Goal: Task Accomplishment & Management: Use online tool/utility

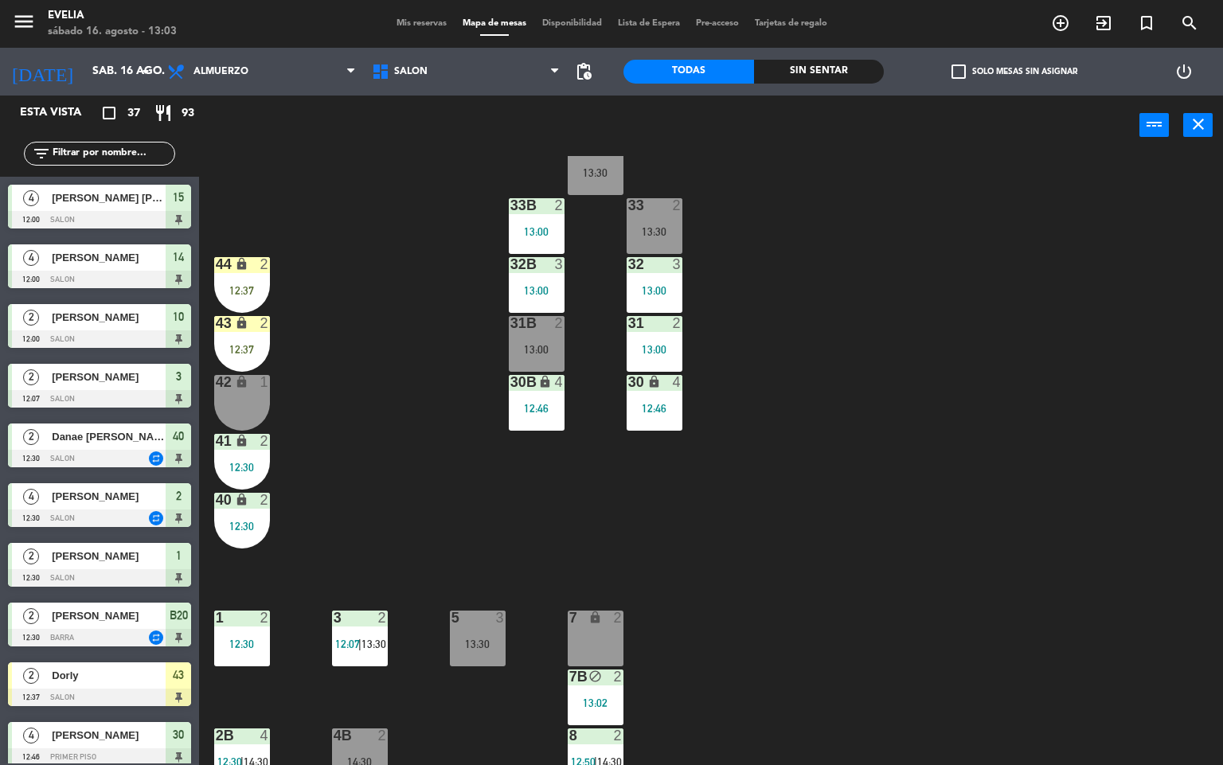
scroll to position [44, 0]
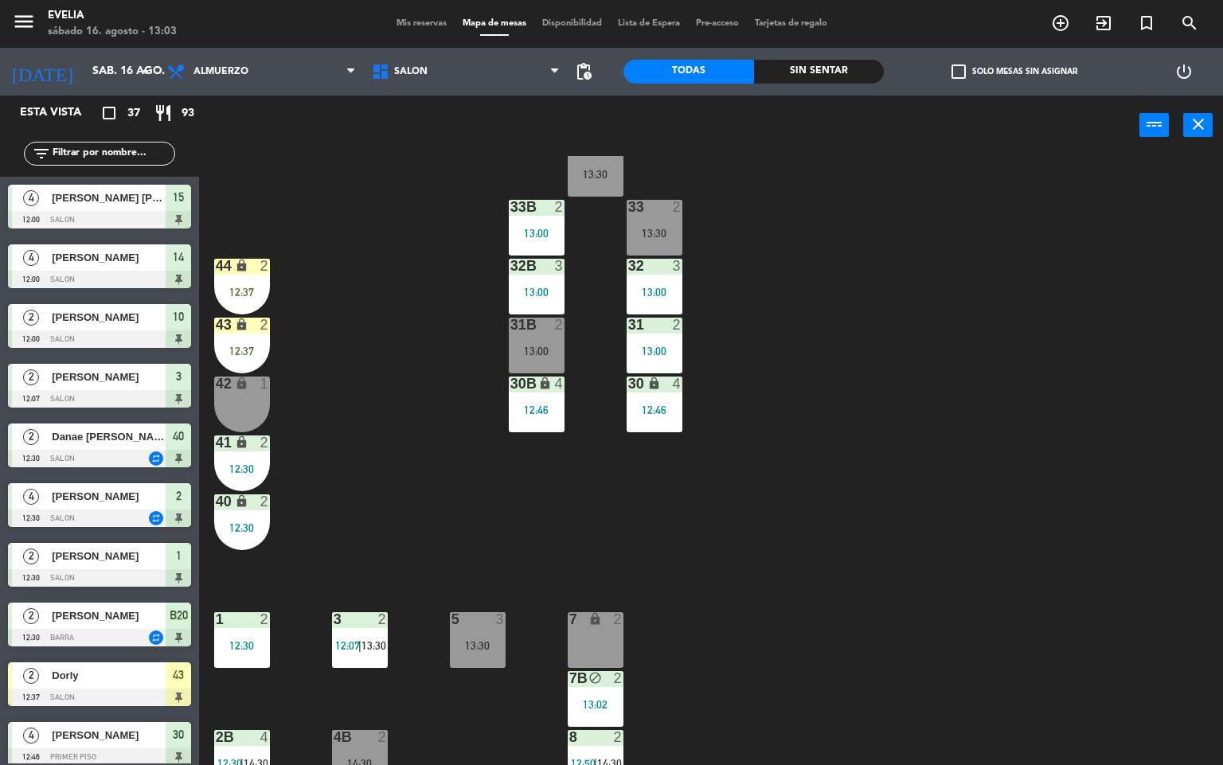
click at [849, 545] on div "34 2 13:30 33B 2 13:00 33 2 13:30 44 lock 2 12:37 32B 3 13:00 32 3 13:00 43 loc…" at bounding box center [717, 461] width 1012 height 610
click at [1035, 346] on div "34 2 13:30 33B 2 13:00 33 2 13:30 44 lock 2 12:37 32B 3 13:00 32 3 13:00 43 loc…" at bounding box center [717, 461] width 1012 height 610
click at [911, 588] on div "34 2 13:30 33B 2 13:00 33 2 13:30 44 lock 2 12:37 32B 3 13:00 32 3 13:00 43 loc…" at bounding box center [717, 461] width 1012 height 610
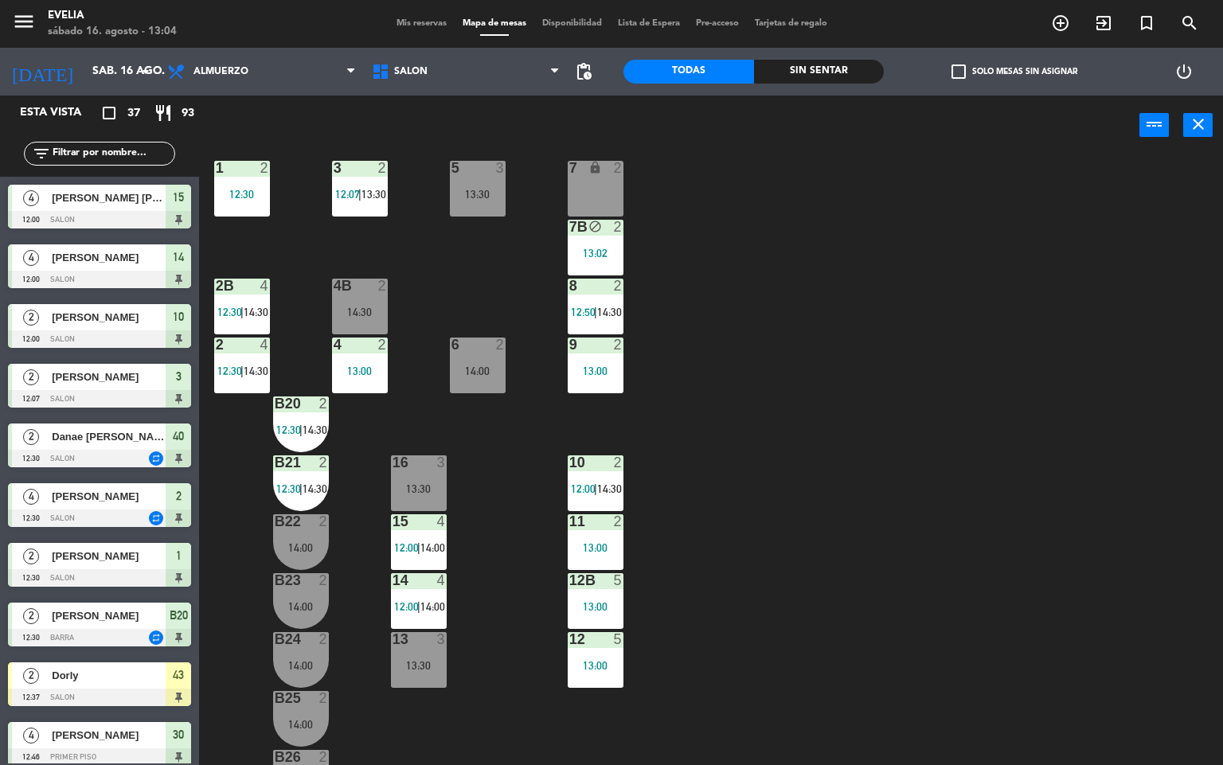
scroll to position [495, 0]
click at [600, 490] on span "14:30" at bounding box center [609, 488] width 25 height 13
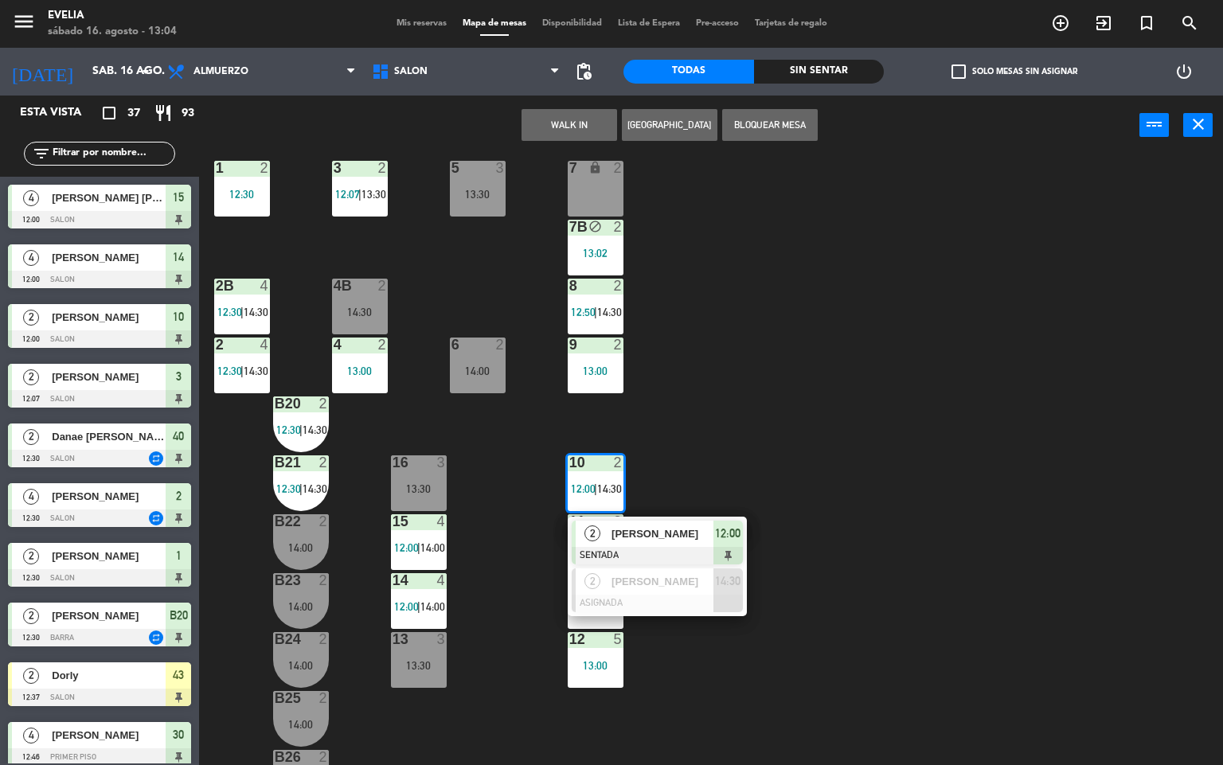
click at [658, 547] on div at bounding box center [657, 556] width 171 height 18
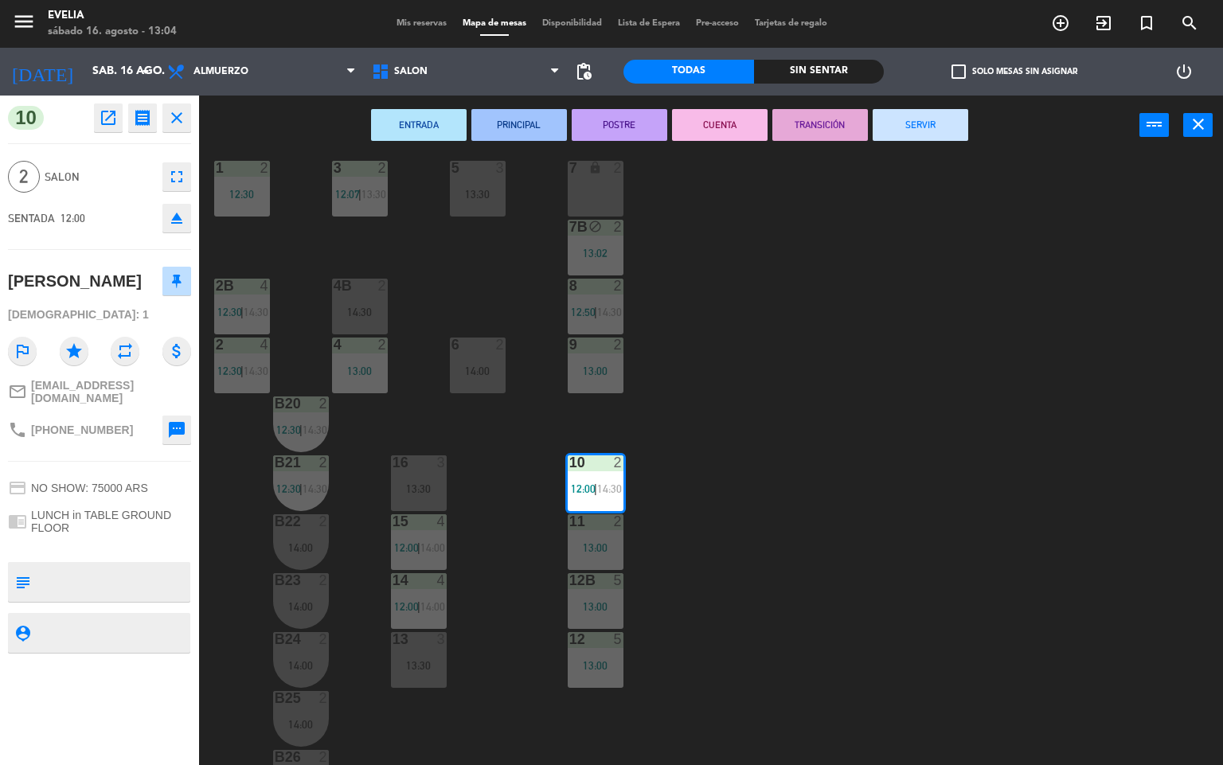
click at [708, 129] on button "CUENTA" at bounding box center [720, 125] width 96 height 32
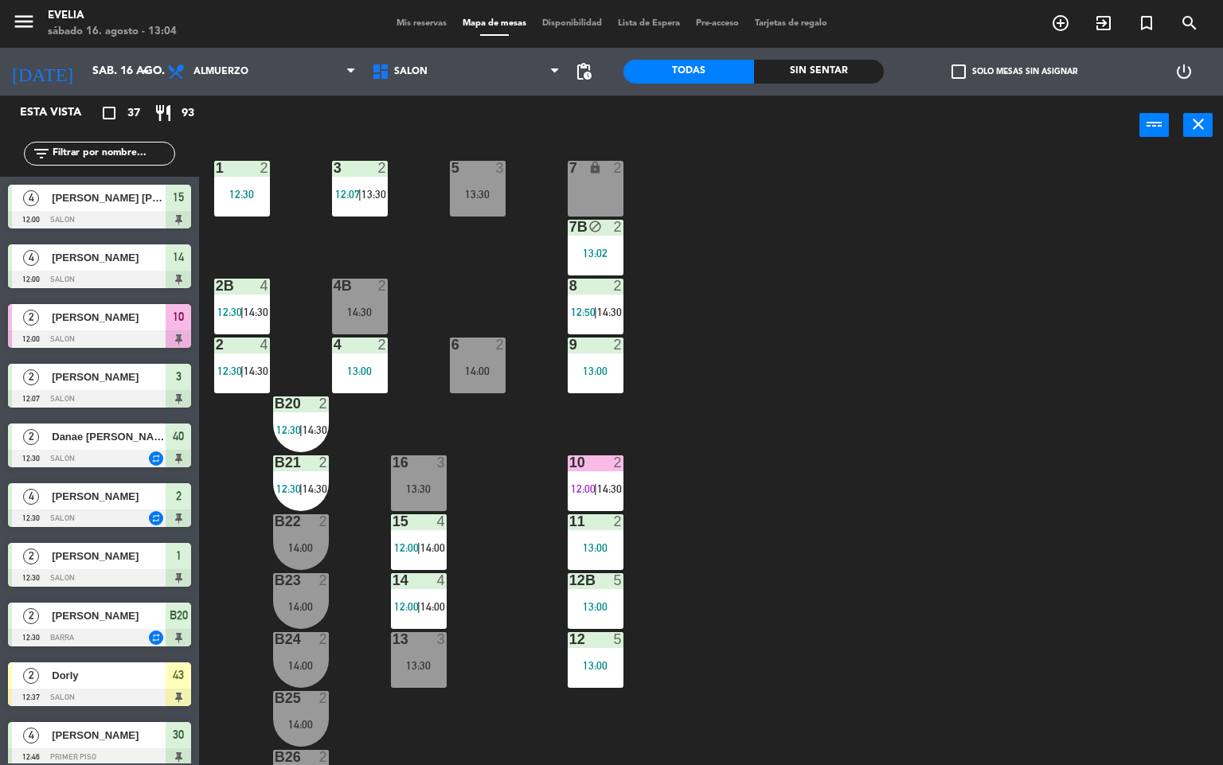
click at [748, 500] on div "34 2 13:30 33B 2 13:00 33 2 13:30 44 lock 2 12:37 32B 3 13:00 32 3 13:00 43 loc…" at bounding box center [717, 461] width 1012 height 610
click at [830, 597] on div "34 2 13:00 33B 2 13:00 33 2 13:30 44 lock 2 12:37 32B 3 13:00 32 3 13:00 43 loc…" at bounding box center [717, 461] width 1012 height 610
click at [831, 598] on div "34 2 13:00 33B 2 13:00 33 2 13:30 44 lock 2 12:37 32B 3 13:00 32 3 13:00 43 loc…" at bounding box center [717, 461] width 1012 height 610
click at [832, 598] on div "34 2 13:00 33B 2 13:00 33 2 13:30 44 lock 2 12:37 32B 3 13:00 32 3 13:00 43 loc…" at bounding box center [717, 461] width 1012 height 610
click at [603, 488] on span "14:30" at bounding box center [609, 488] width 25 height 13
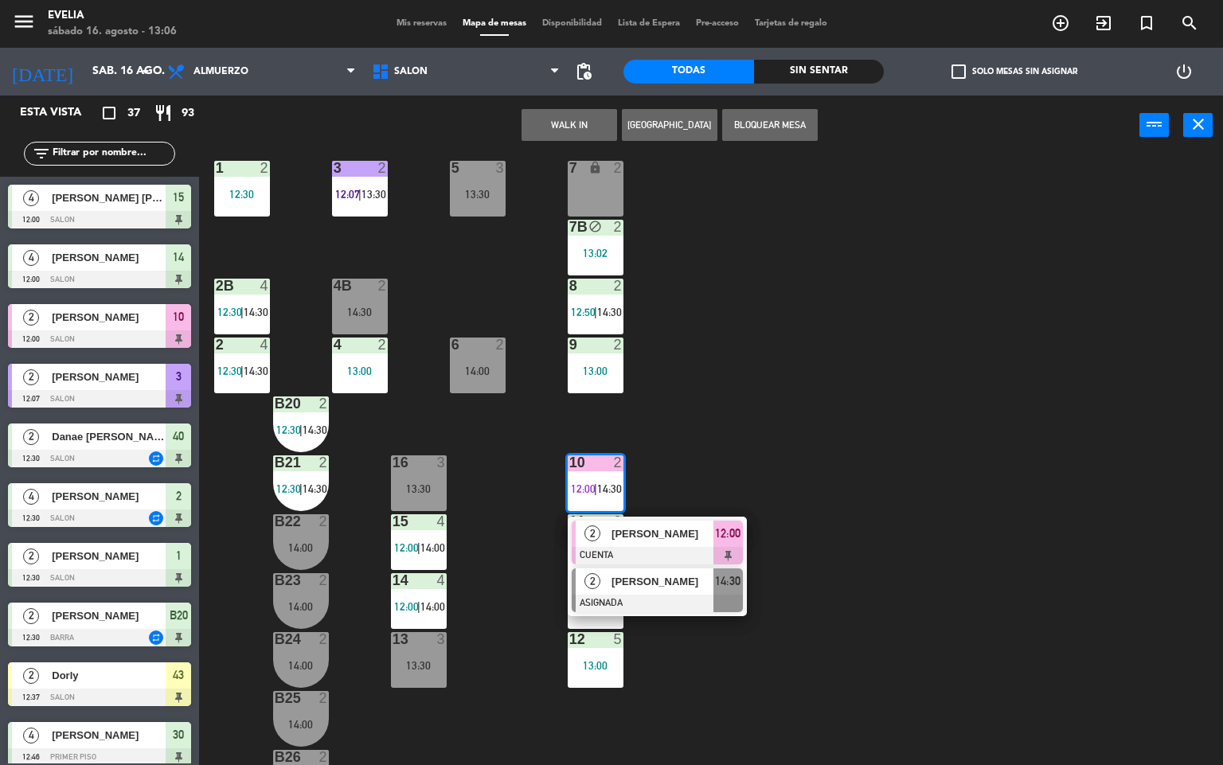
click at [648, 596] on div at bounding box center [657, 604] width 171 height 18
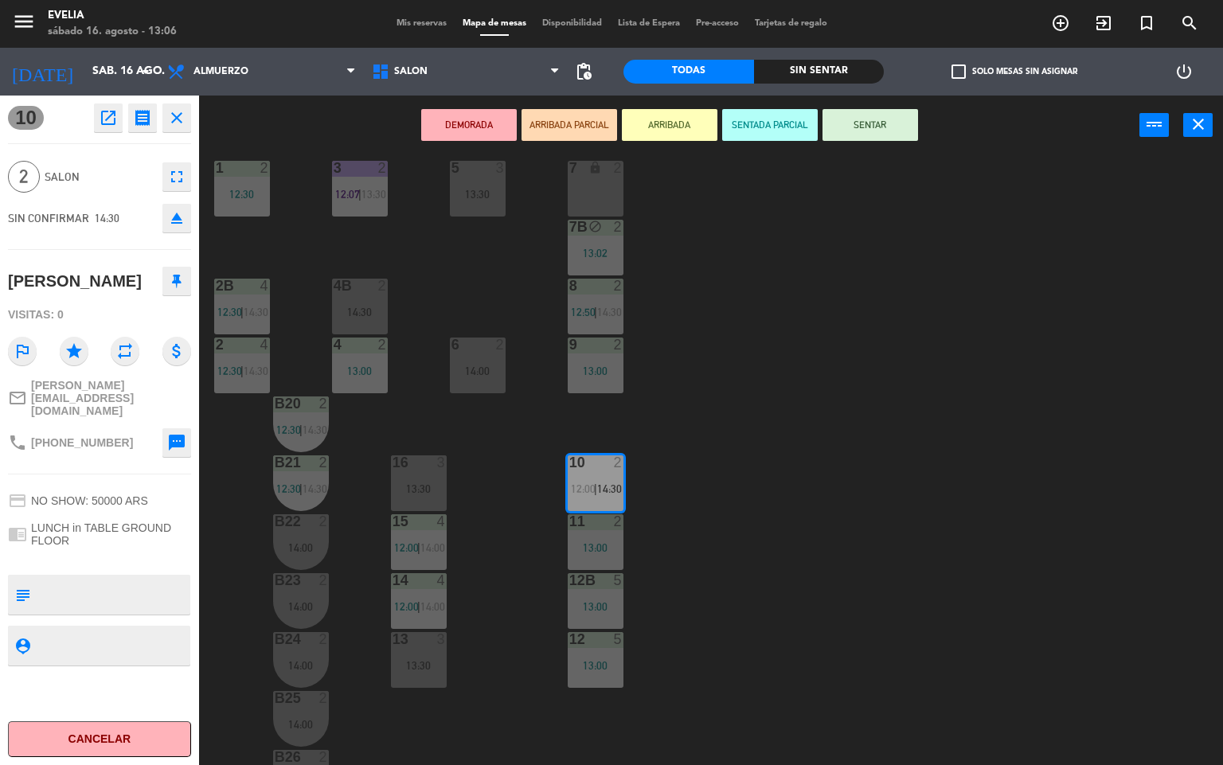
click at [232, 182] on div "1 2 12:30" at bounding box center [242, 189] width 56 height 56
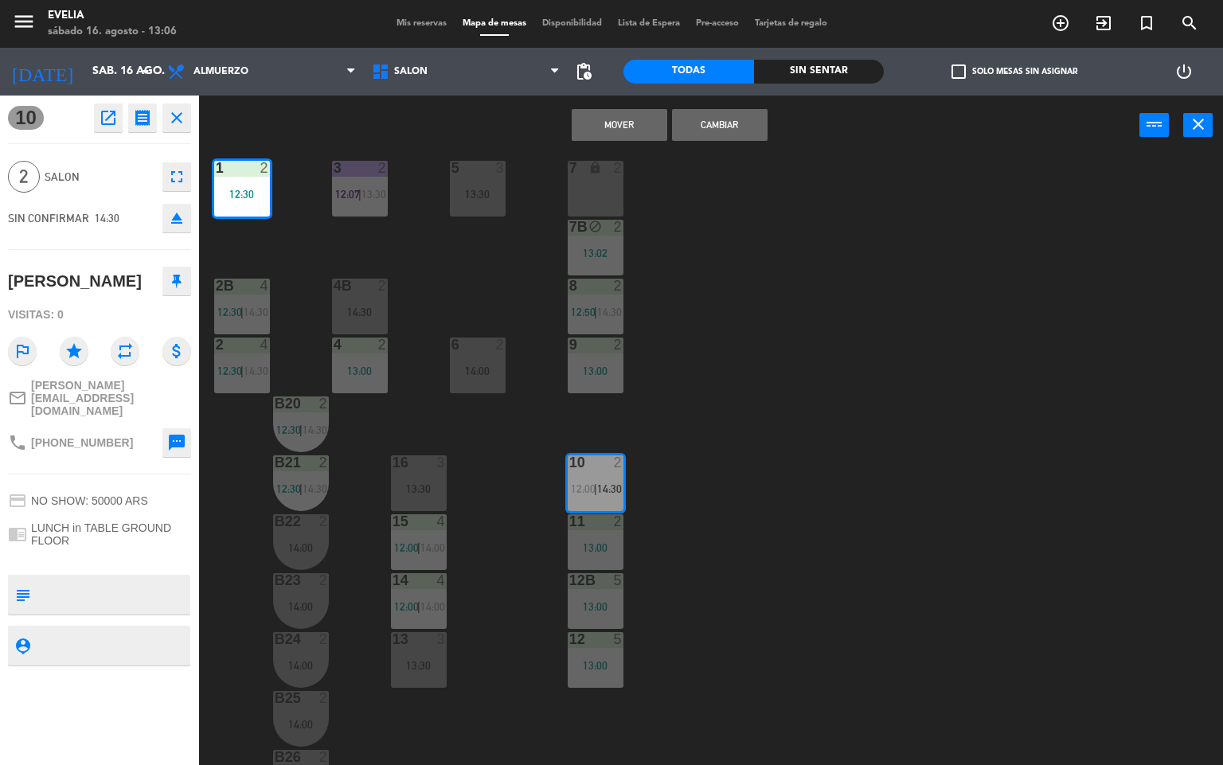
click at [621, 120] on button "Mover" at bounding box center [620, 125] width 96 height 32
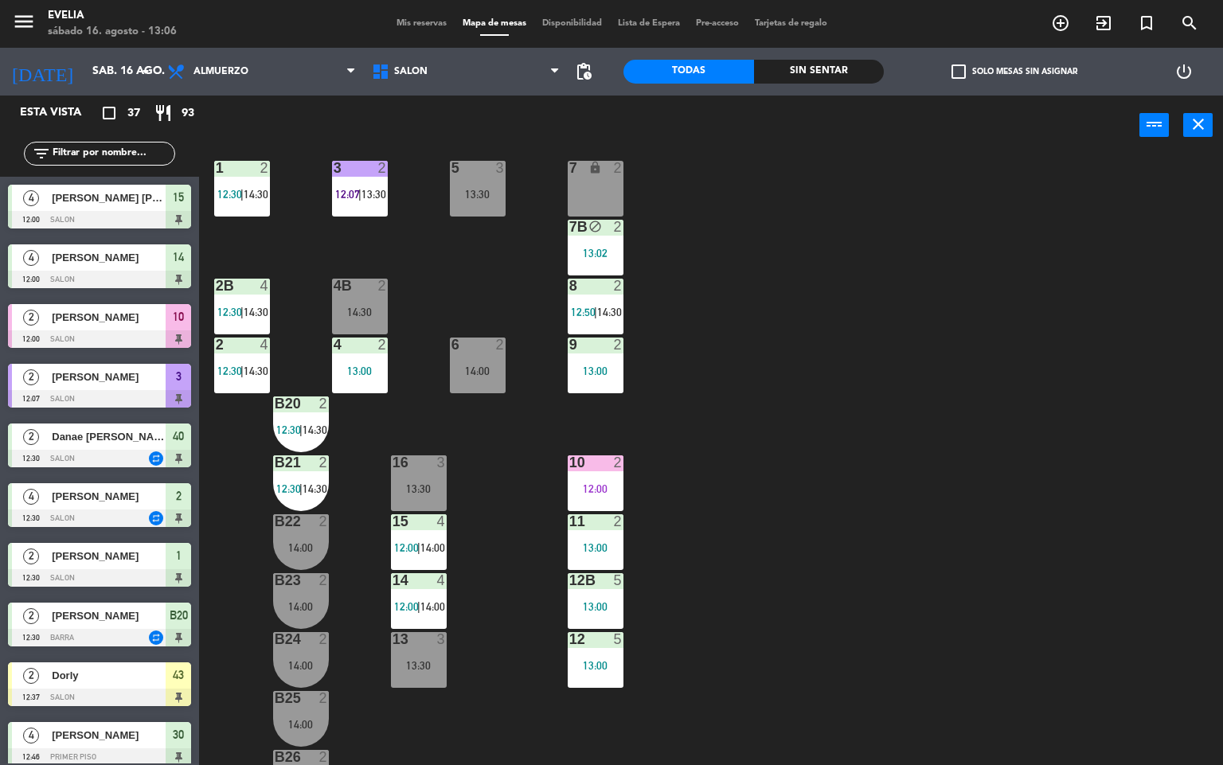
click at [805, 471] on div "34 2 13:00 33B 2 13:00 33 2 13:30 44 lock 2 12:37 32B 3 13:00 32 3 13:00 43 loc…" at bounding box center [717, 461] width 1012 height 610
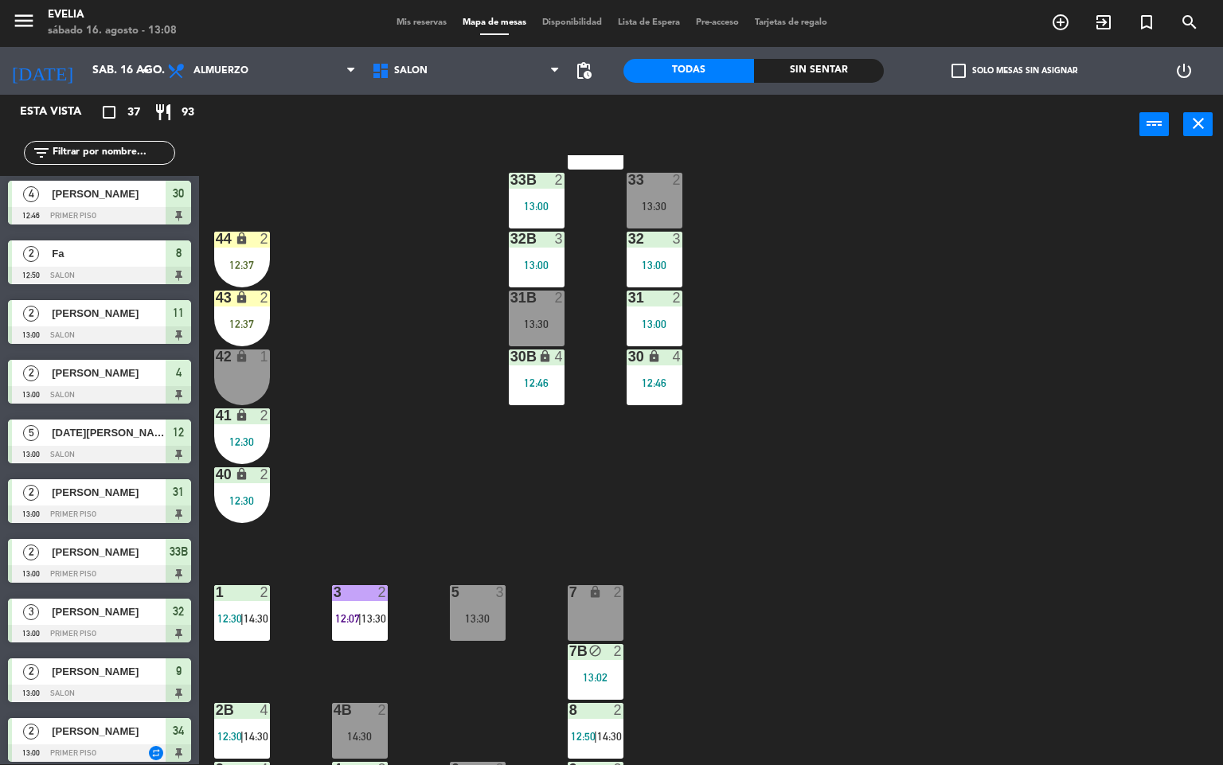
scroll to position [50, 0]
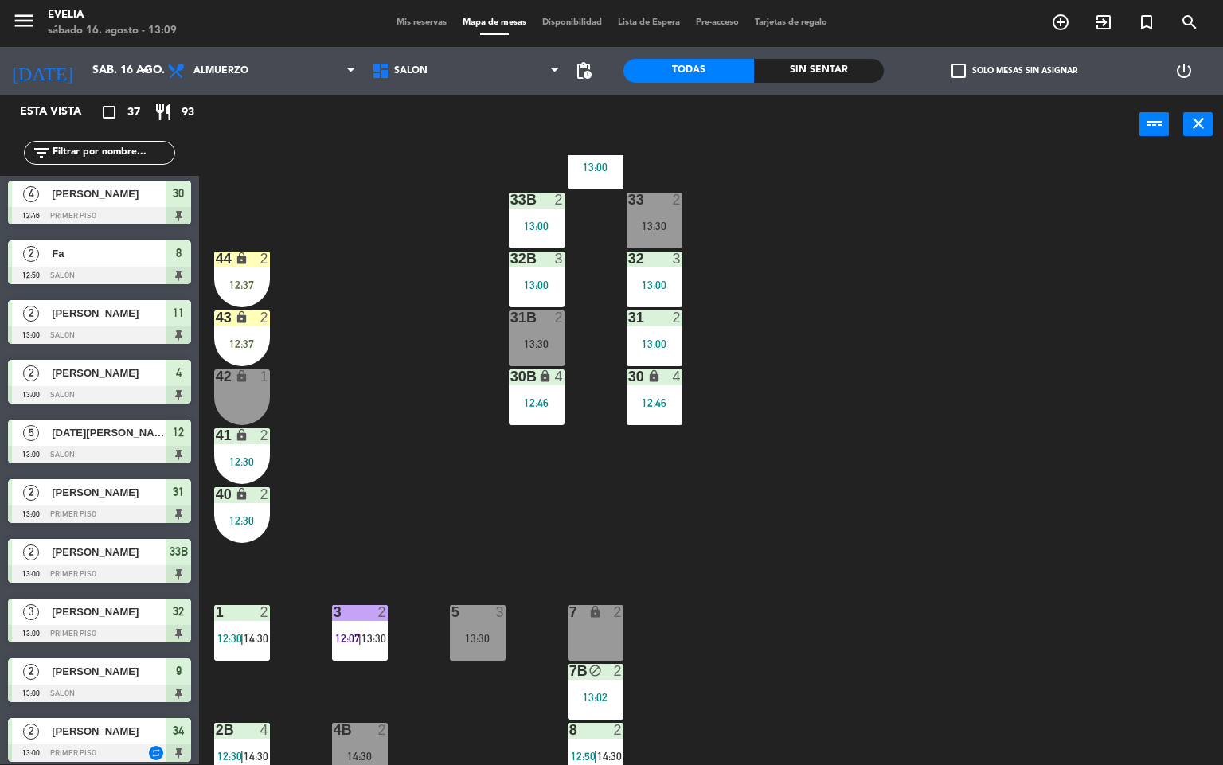
click at [899, 571] on div "34 2 13:00 33B 2 13:00 33 2 13:30 44 lock 2 12:37 32B 3 13:00 32 3 13:00 43 loc…" at bounding box center [717, 460] width 1012 height 610
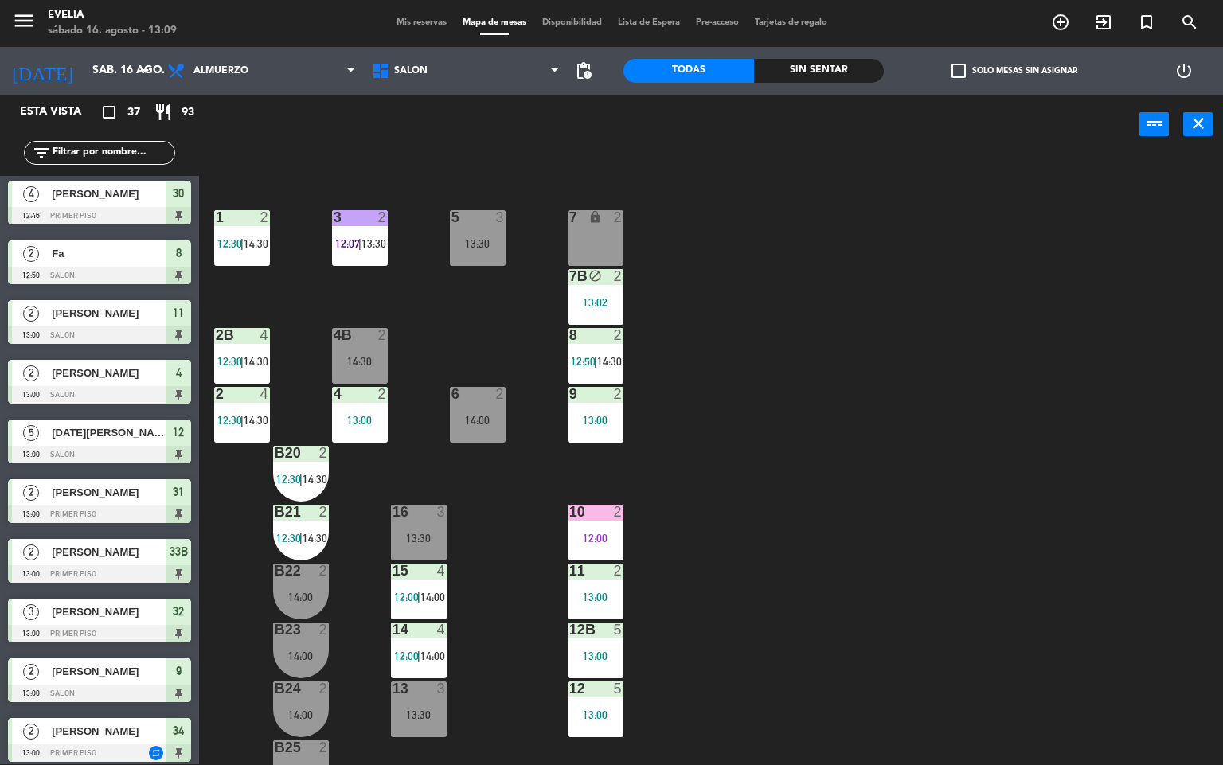
scroll to position [557, 0]
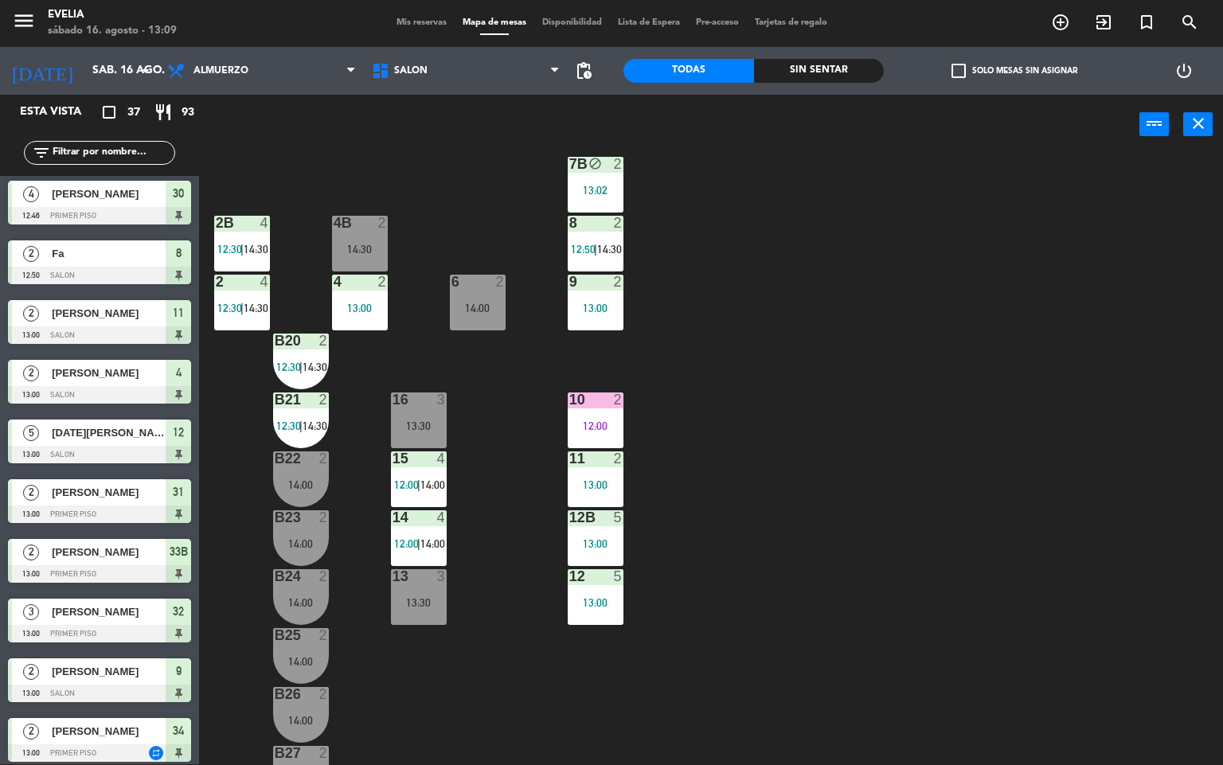
click at [586, 411] on div "10 2 12:00" at bounding box center [596, 421] width 56 height 56
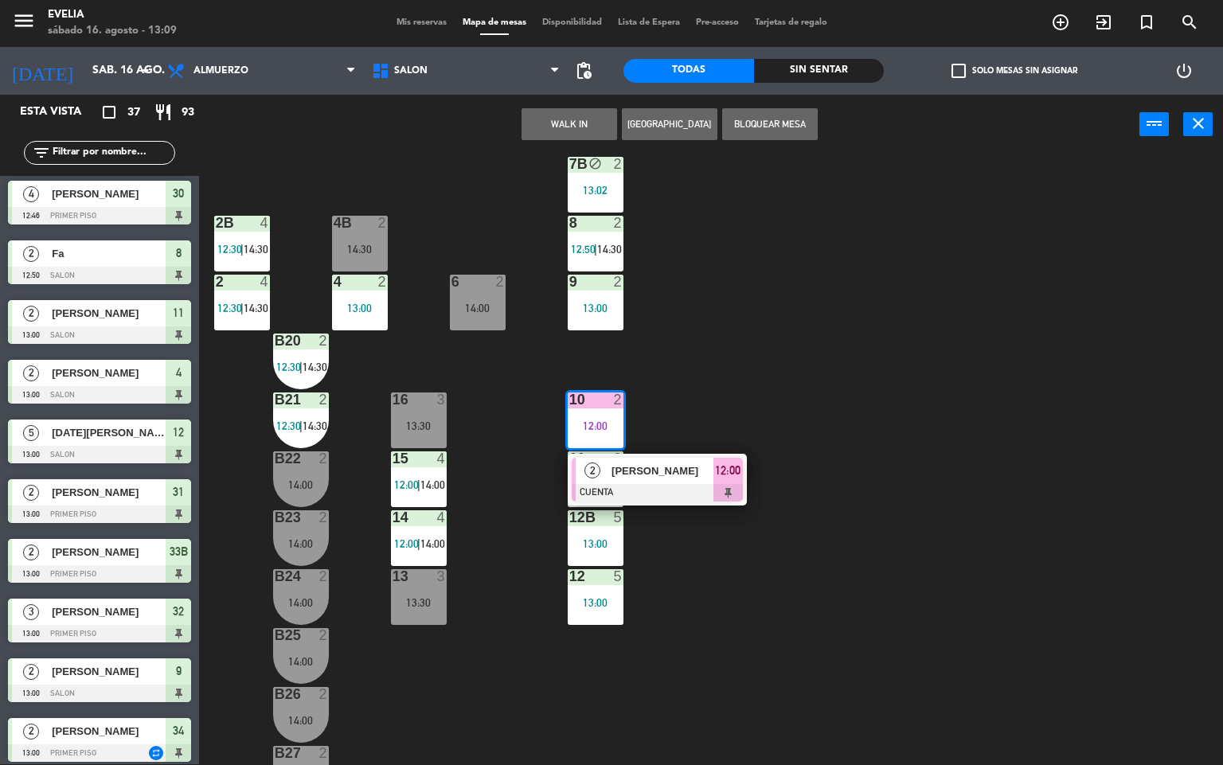
click at [650, 476] on span "[PERSON_NAME]" at bounding box center [662, 471] width 102 height 17
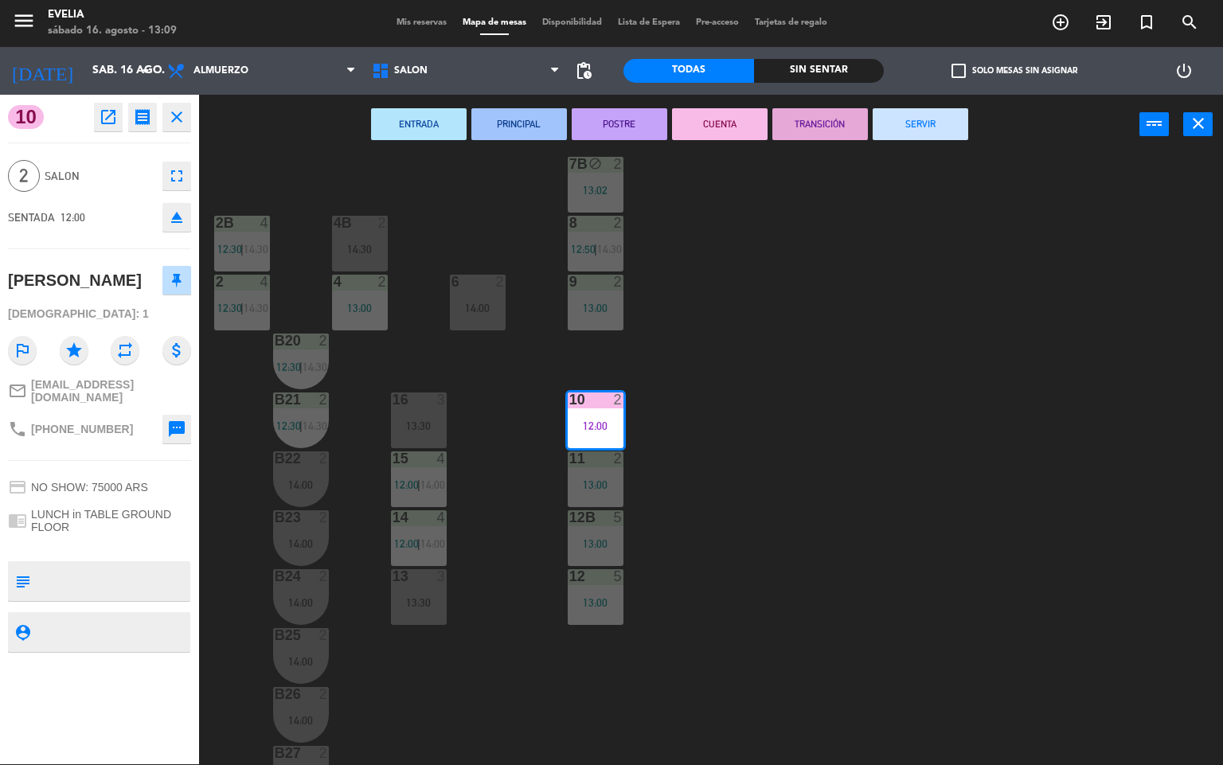
drag, startPoint x: 906, startPoint y: 123, endPoint x: 1041, endPoint y: 303, distance: 225.8
click at [906, 122] on button "SERVIR" at bounding box center [921, 124] width 96 height 32
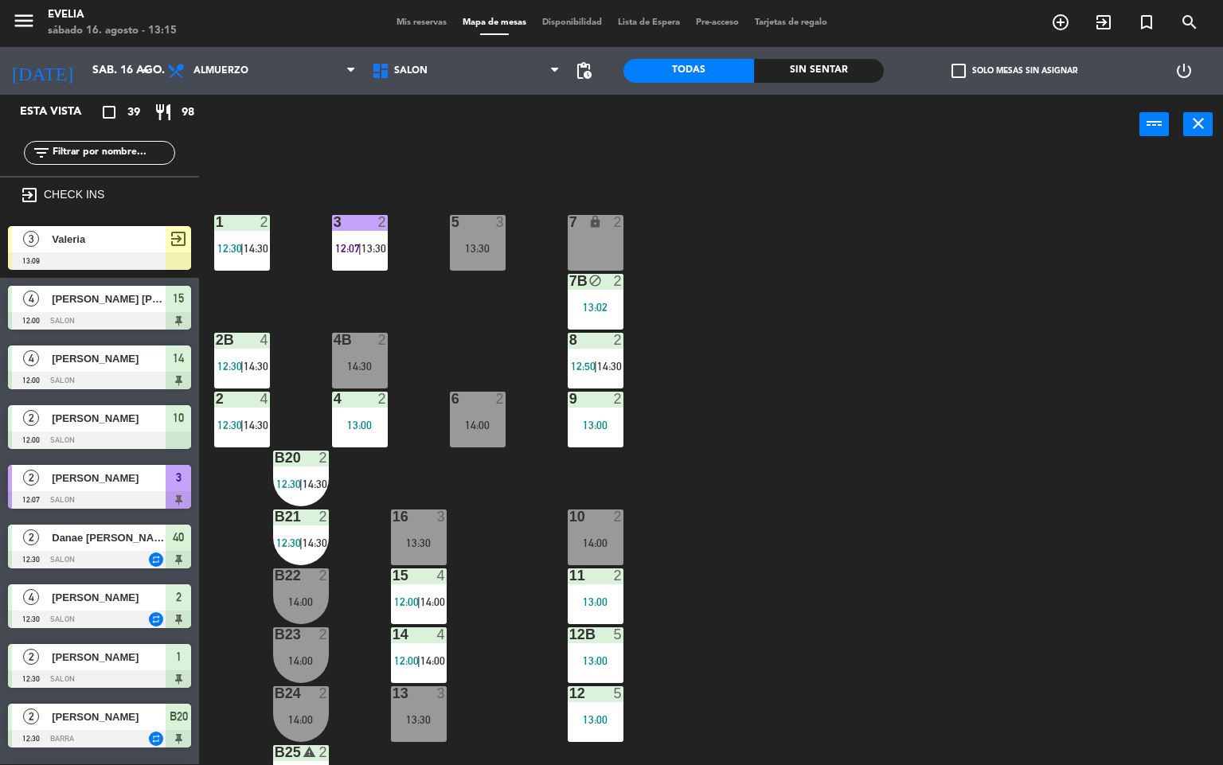
scroll to position [593, 0]
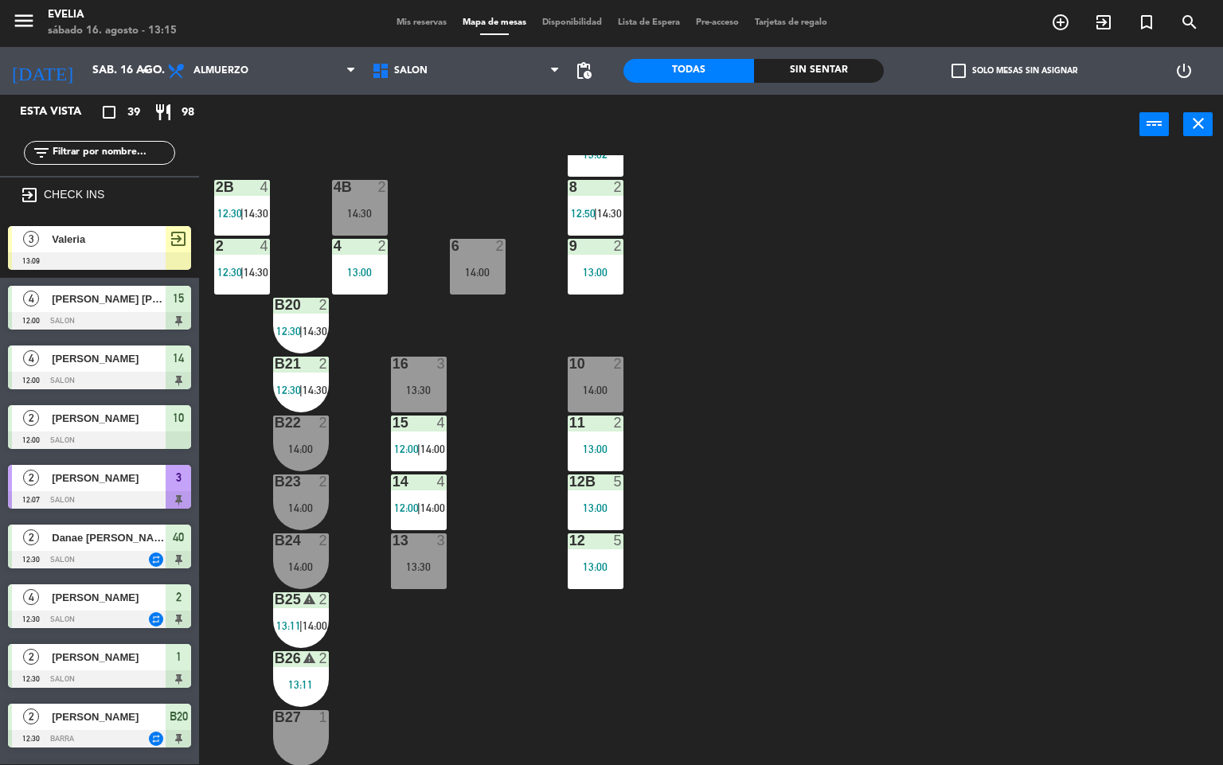
click at [294, 631] on div "B25 warning 2 13:11 | 14:00" at bounding box center [301, 620] width 56 height 56
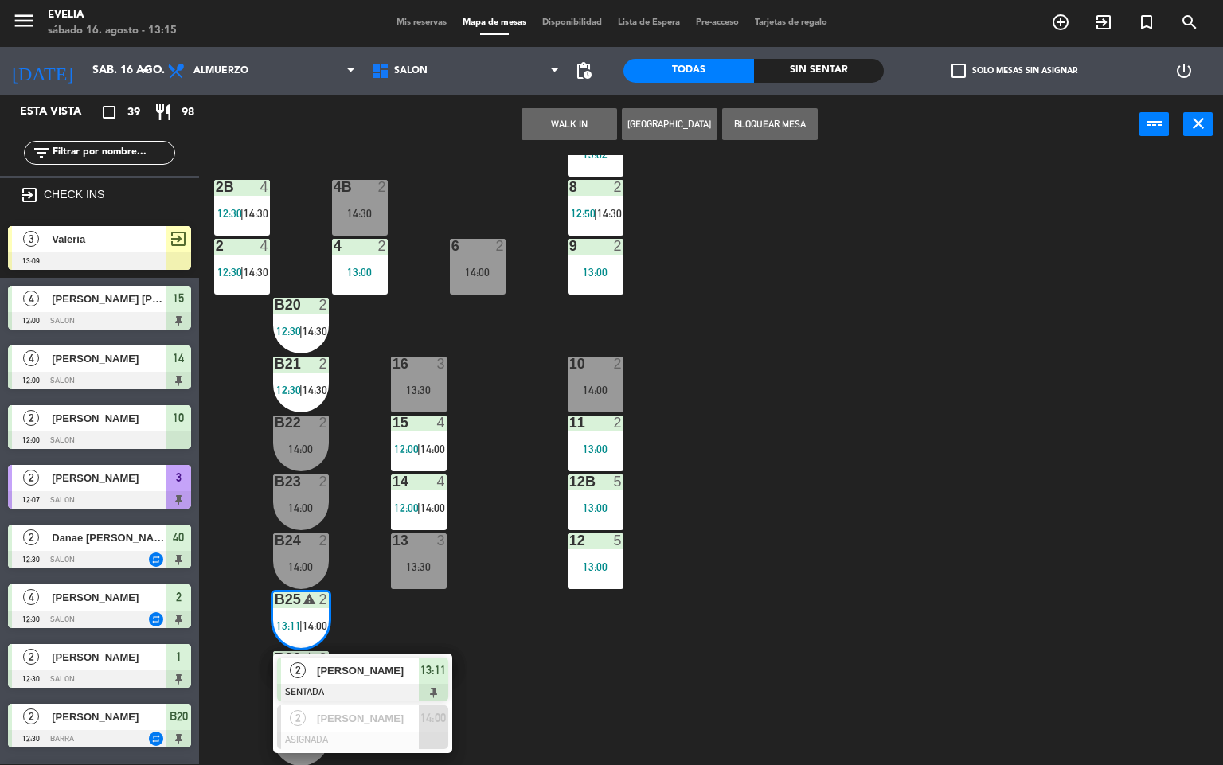
click at [302, 502] on div "14:00" at bounding box center [301, 507] width 56 height 11
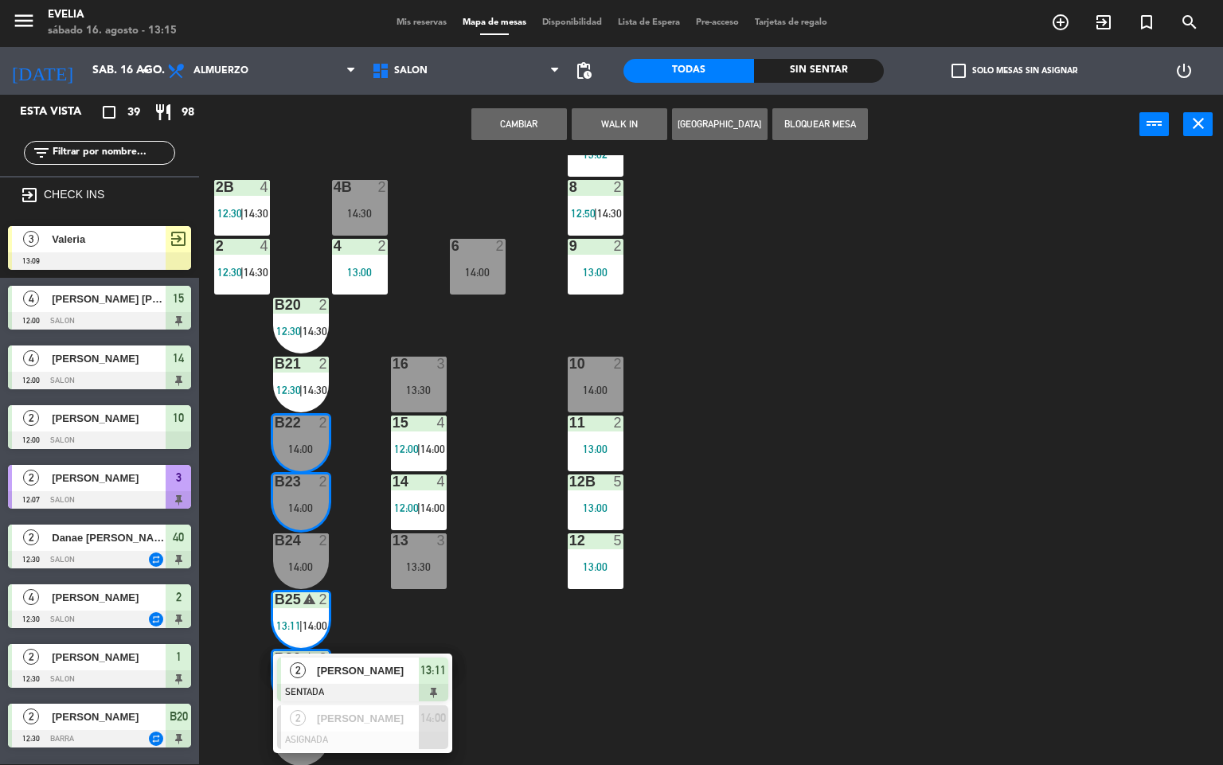
click at [830, 504] on div "34 2 13:00 33B 2 13:00 33 2 13:30 44 lock 2 12:37 32B 3 13:00 32 3 13:00 43 loc…" at bounding box center [717, 460] width 1012 height 610
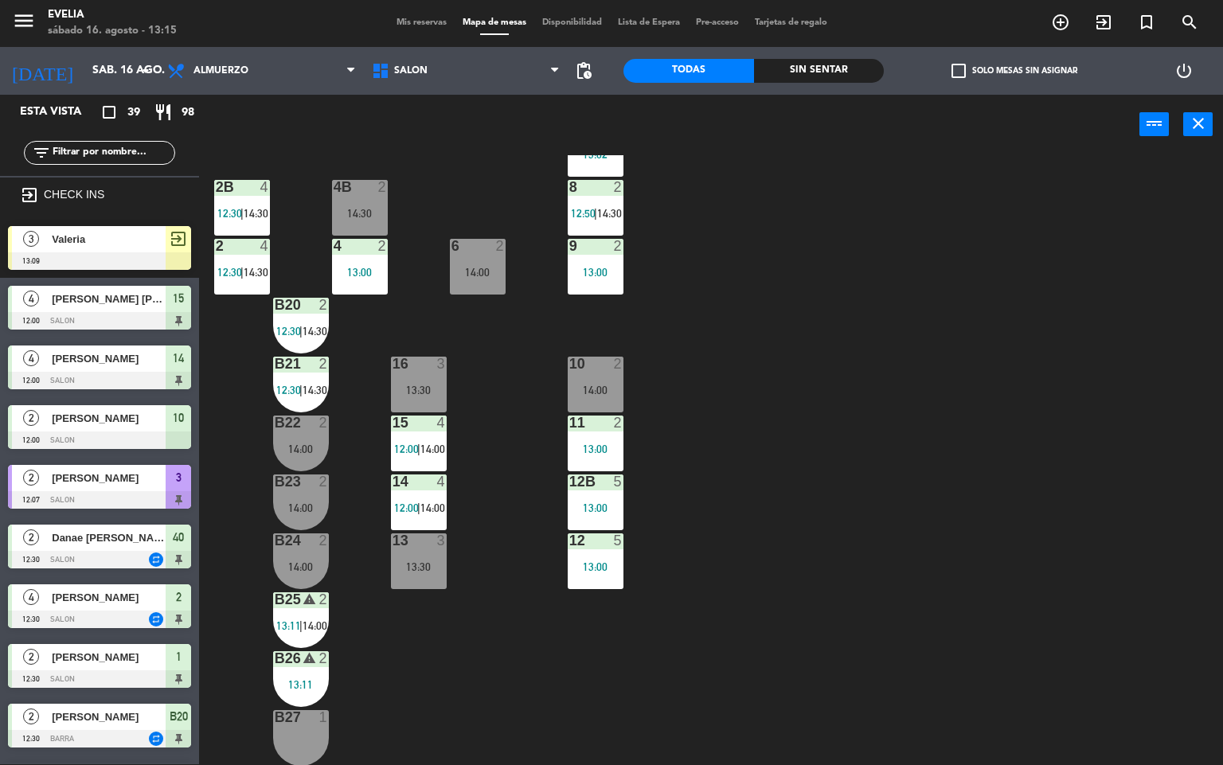
click at [311, 682] on div "13:11" at bounding box center [301, 684] width 56 height 11
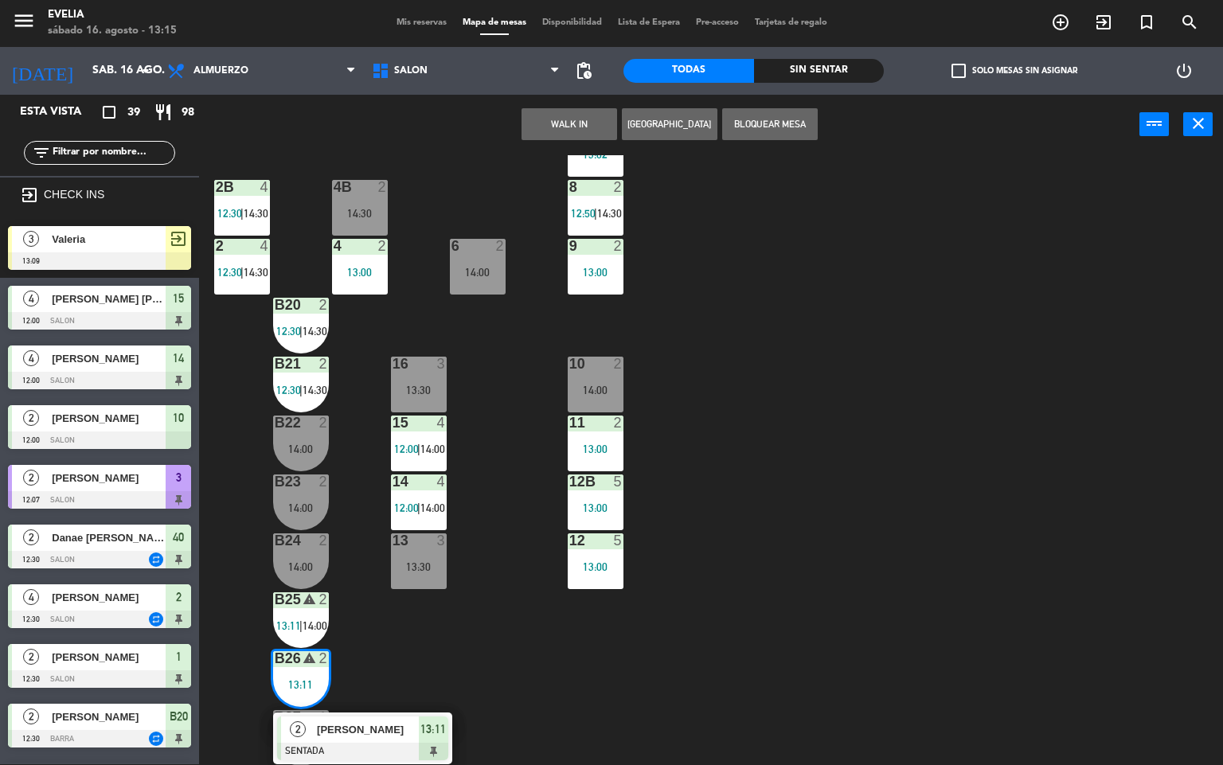
click at [486, 633] on div "34 2 13:00 33B 2 13:00 33 2 13:30 44 lock 2 12:37 32B 3 13:00 32 3 13:00 43 loc…" at bounding box center [717, 460] width 1012 height 610
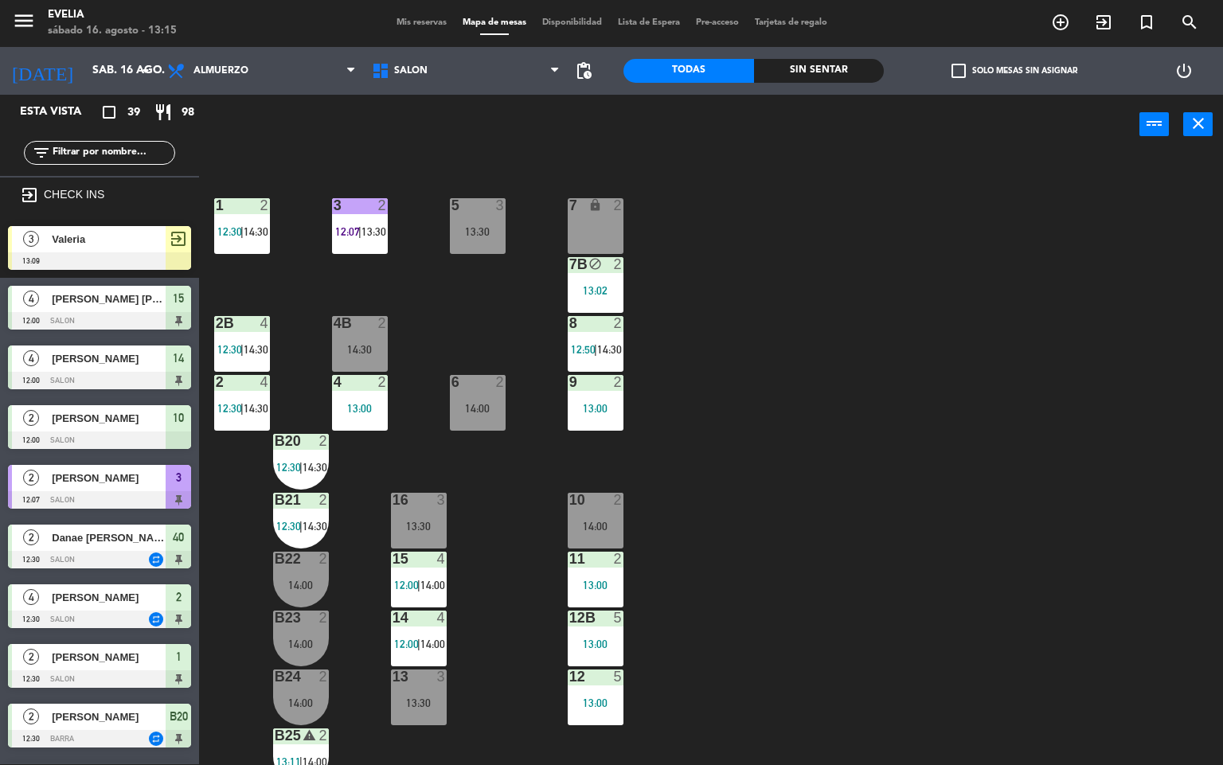
scroll to position [461, 0]
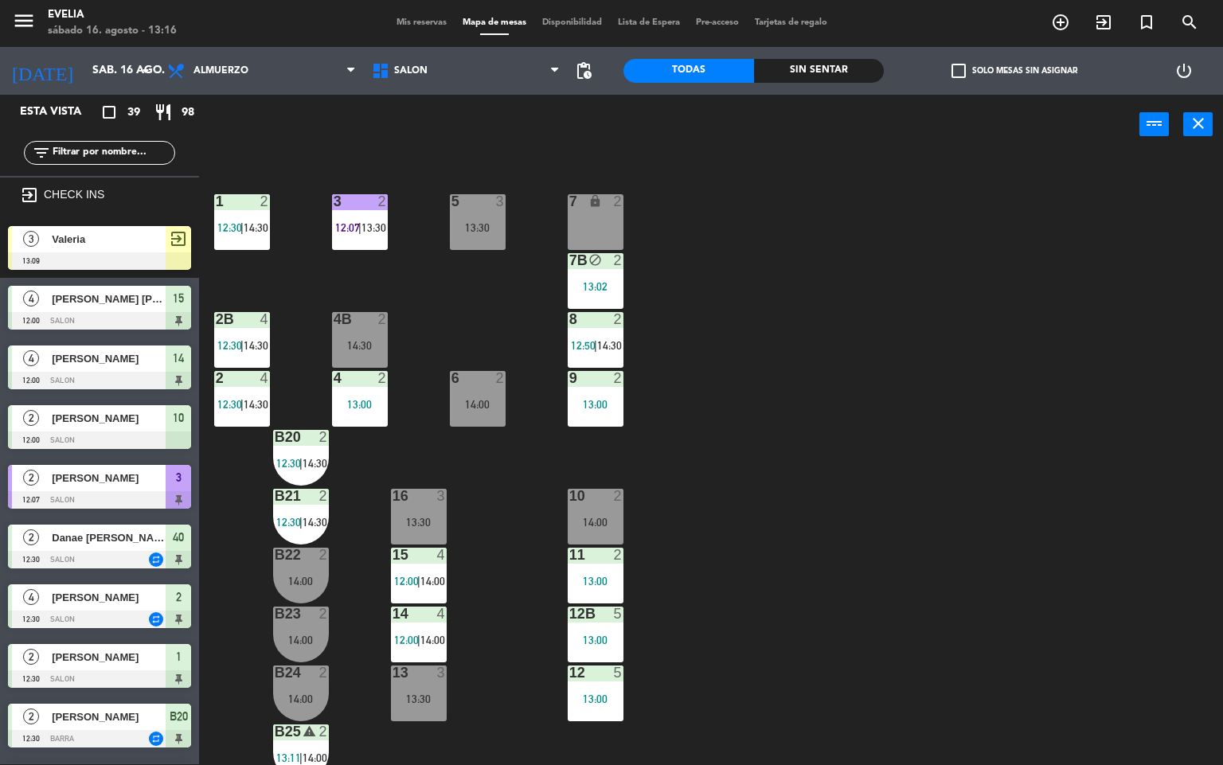
click at [598, 517] on div "14:00" at bounding box center [596, 522] width 56 height 11
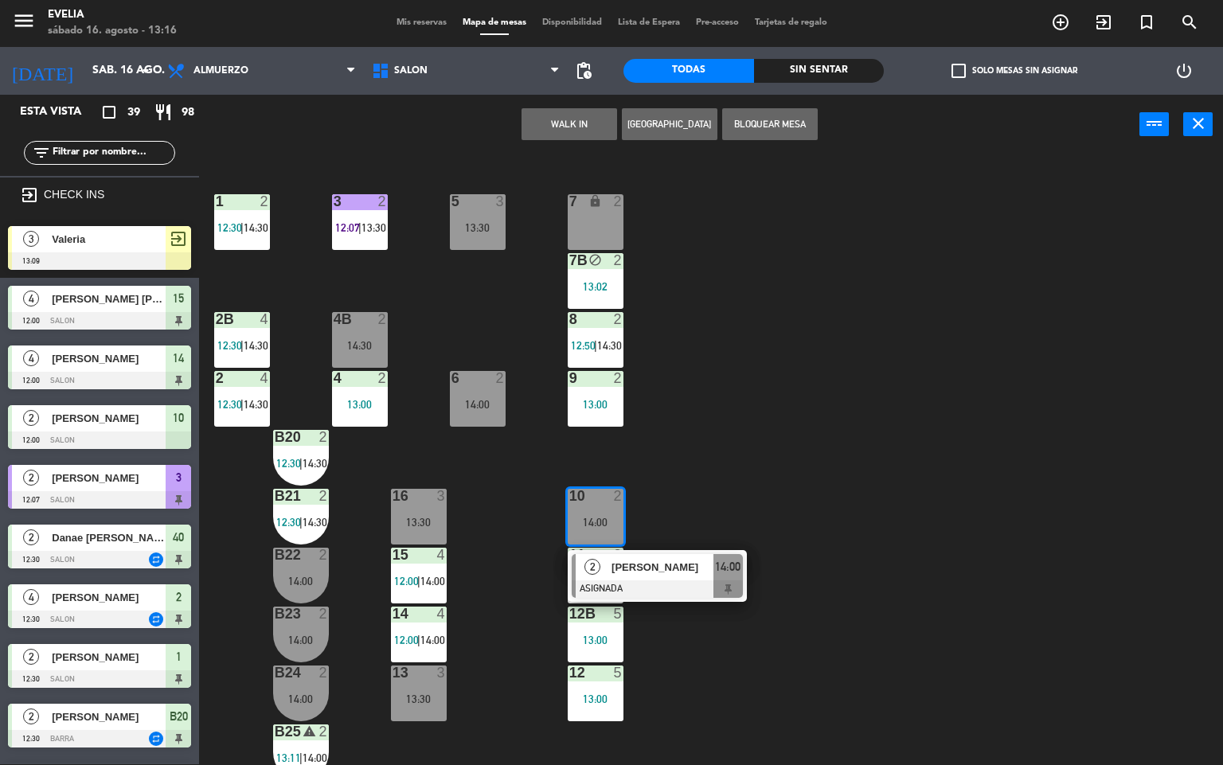
click at [891, 423] on div "34 2 13:00 33B 2 13:00 33 2 13:30 44 lock 2 12:37 32B 3 13:00 32 3 13:00 43 loc…" at bounding box center [717, 460] width 1012 height 610
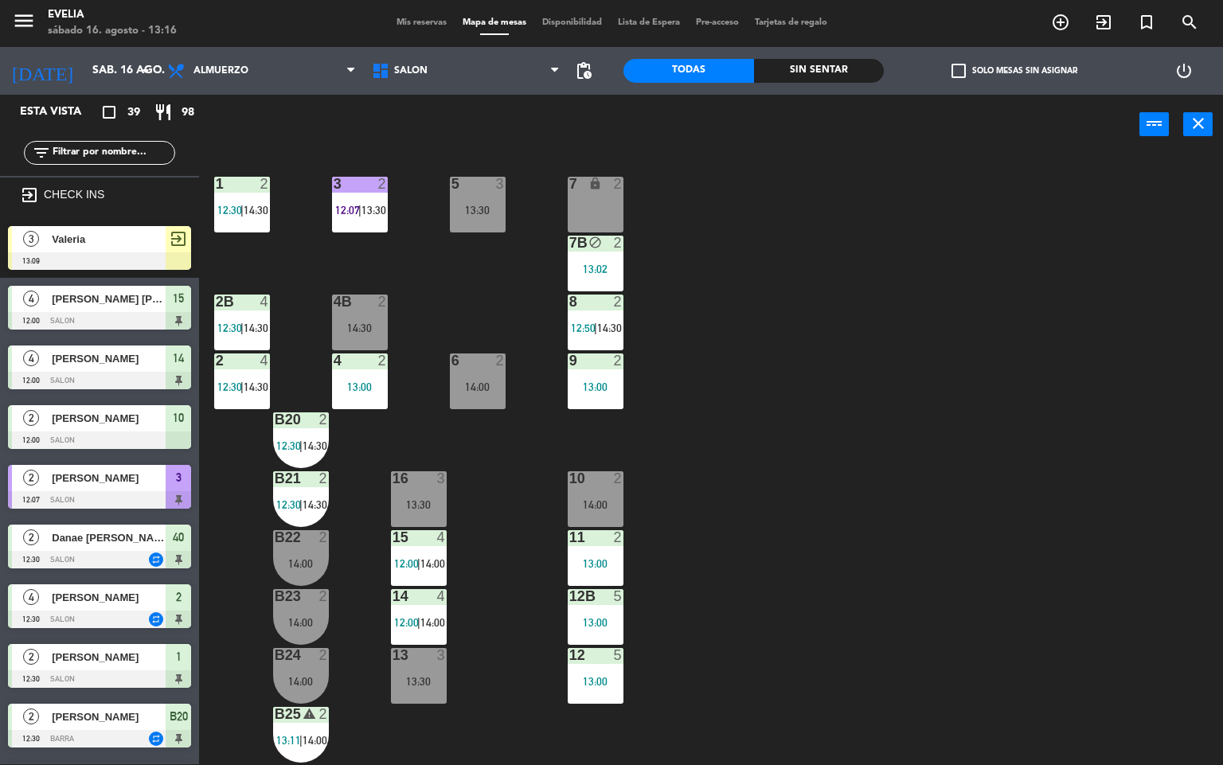
scroll to position [480, 0]
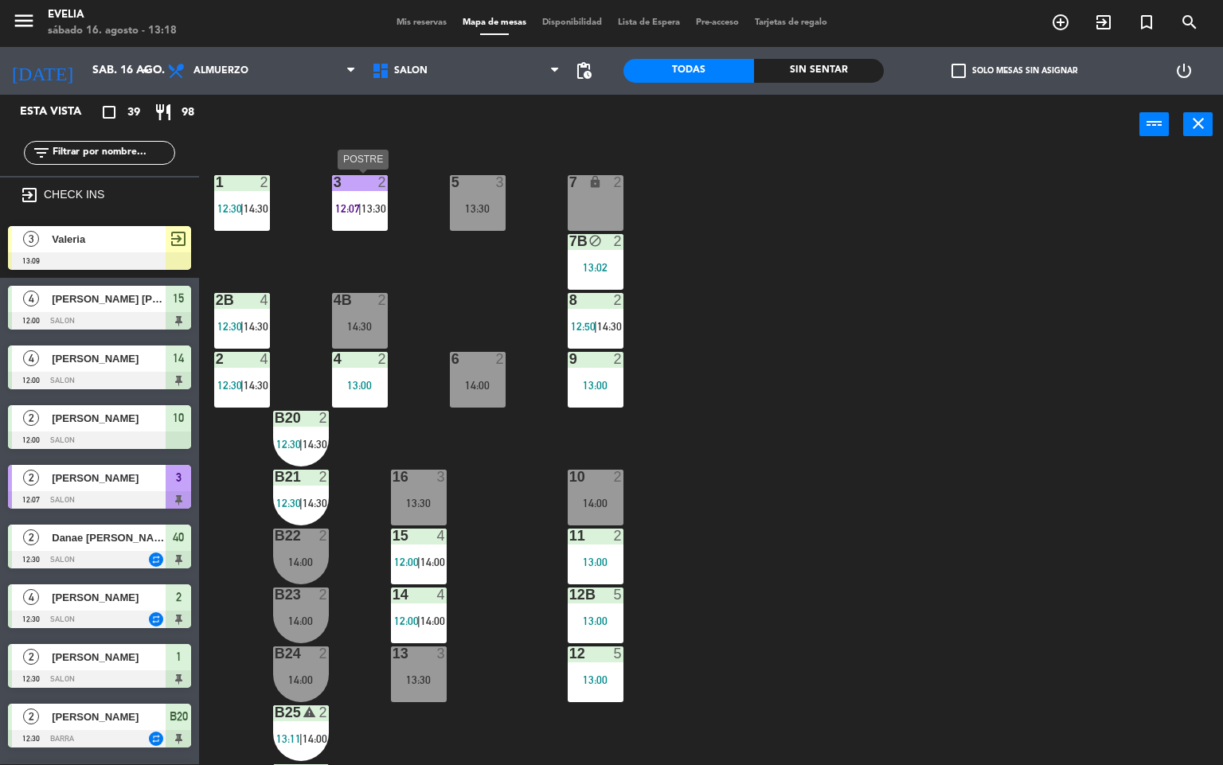
click at [370, 204] on span "13:30" at bounding box center [373, 208] width 25 height 13
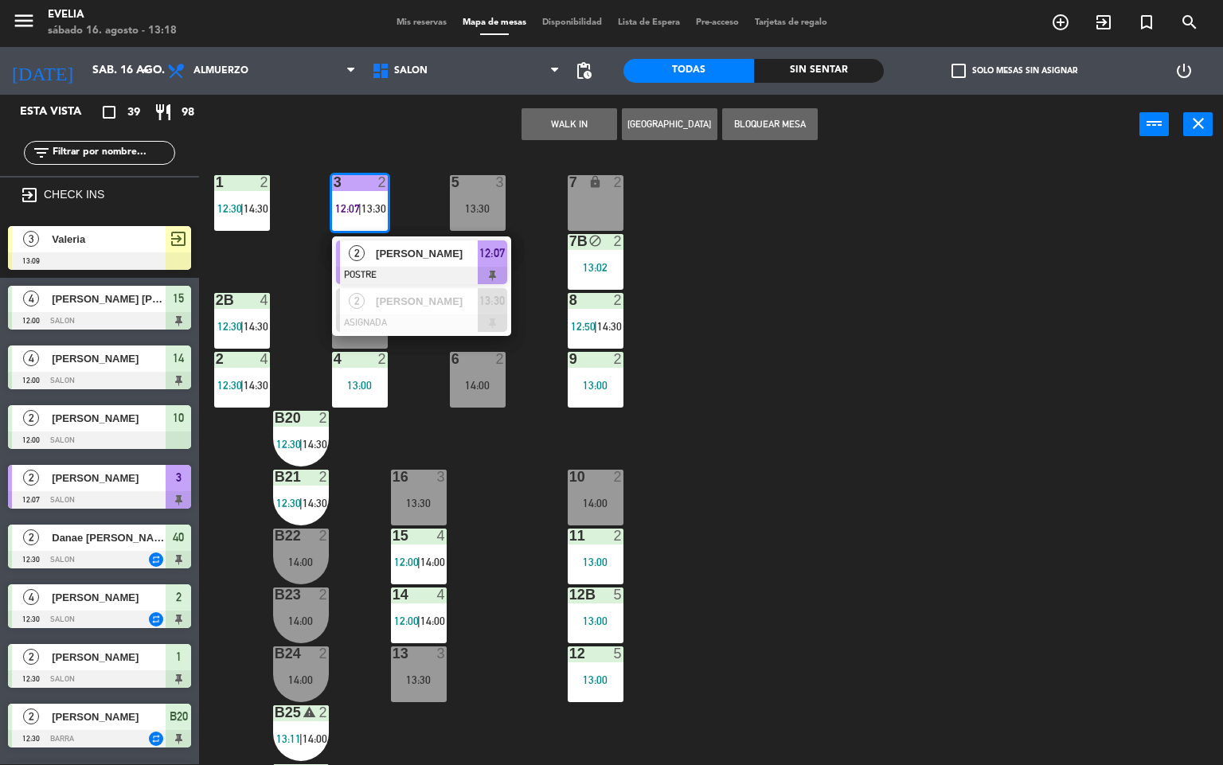
click at [982, 380] on div "34 2 13:00 33B 2 13:00 33 2 13:30 44 lock 2 12:37 32B 3 13:00 32 3 13:00 43 loc…" at bounding box center [717, 460] width 1012 height 610
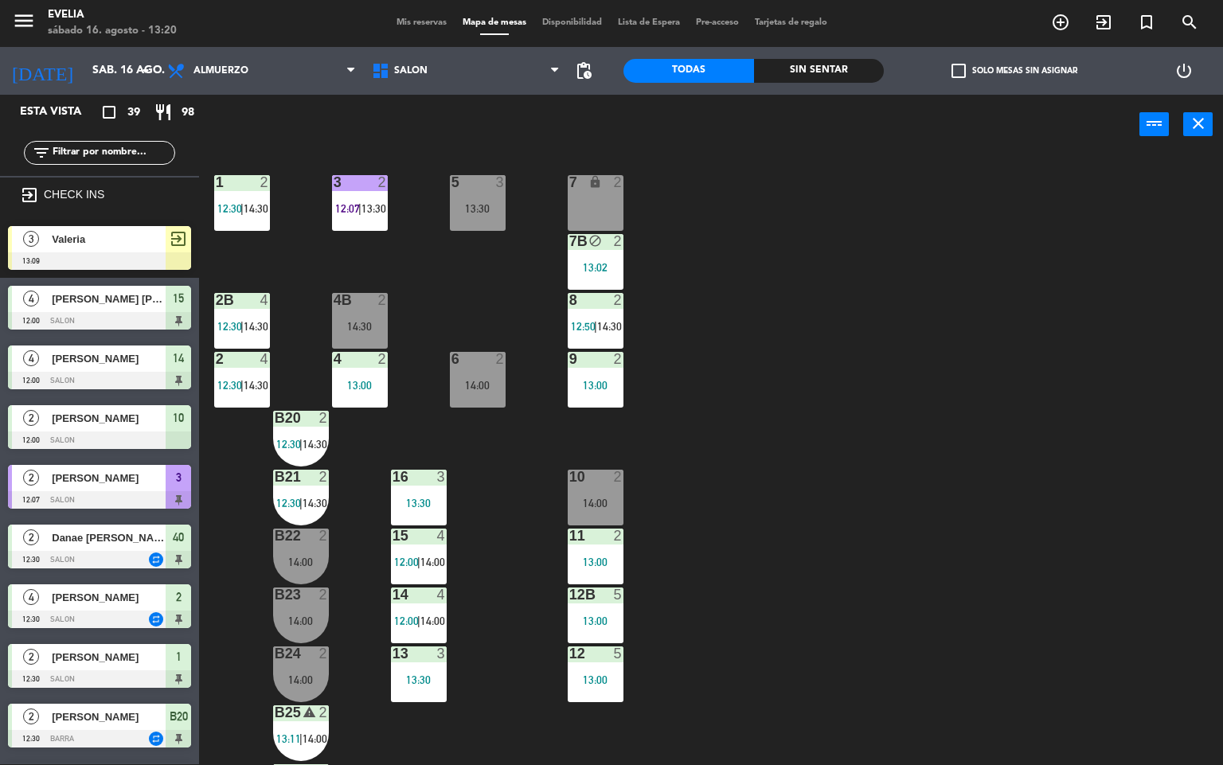
click at [762, 533] on div "34 2 13:00 33B 2 13:00 33 2 13:30 44 lock 2 12:37 32B 3 13:00 32 3 13:00 43 loc…" at bounding box center [717, 460] width 1012 height 610
click at [371, 199] on div "3 2 12:07 | 13:30" at bounding box center [360, 203] width 56 height 56
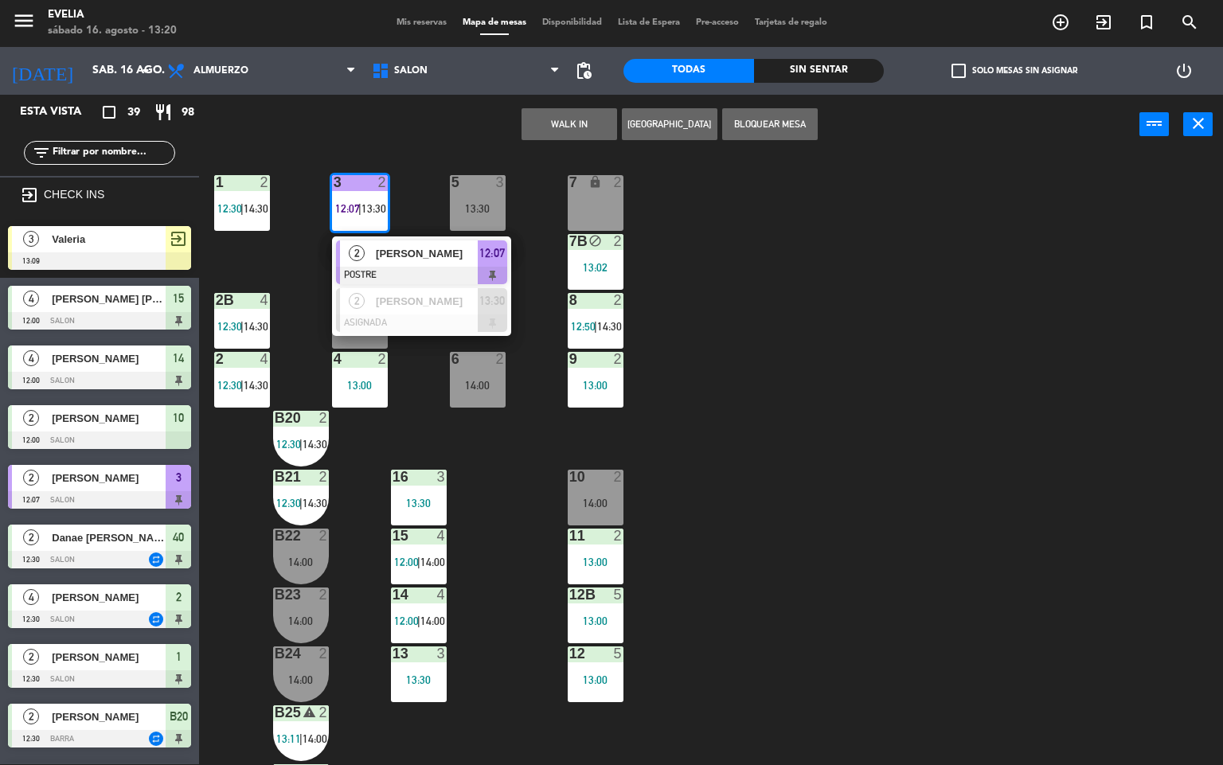
click at [437, 249] on div "2 [PERSON_NAME] 12:07" at bounding box center [421, 262] width 203 height 52
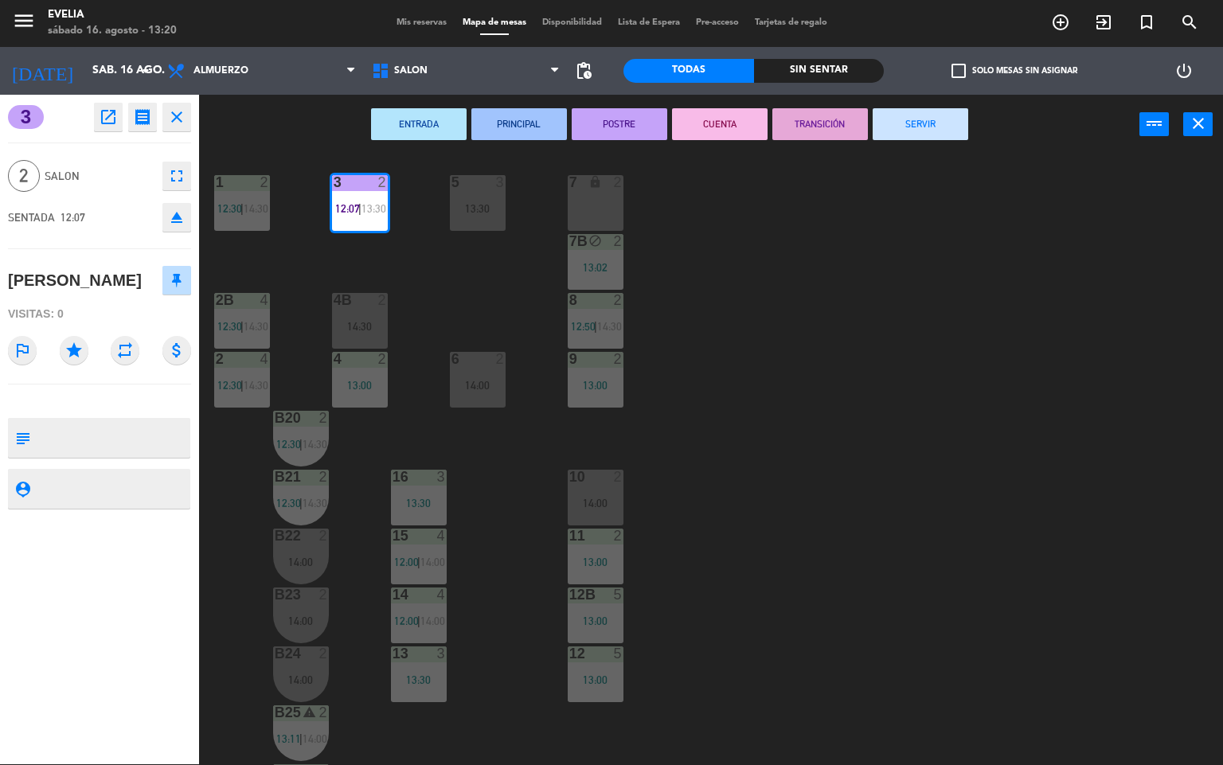
drag, startPoint x: 713, startPoint y: 124, endPoint x: 1080, endPoint y: 309, distance: 410.9
click at [713, 124] on button "CUENTA" at bounding box center [720, 124] width 96 height 32
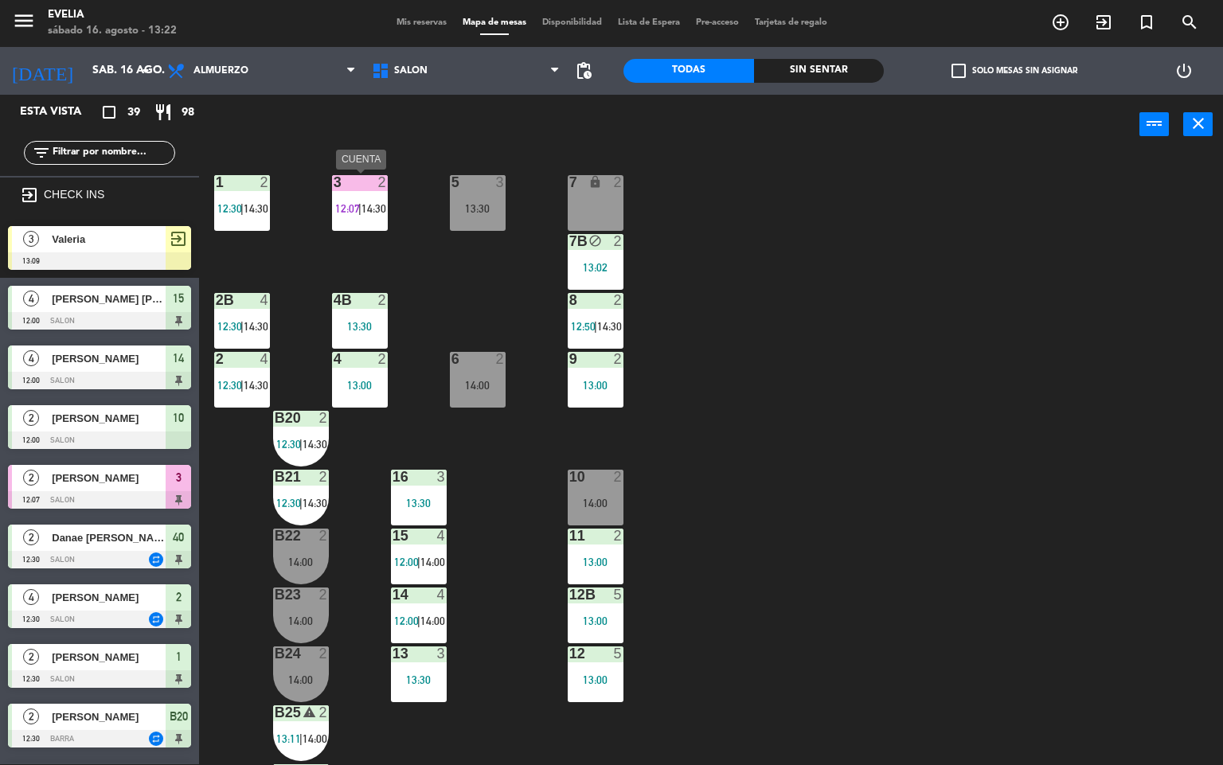
click at [380, 187] on div "2" at bounding box center [383, 182] width 10 height 14
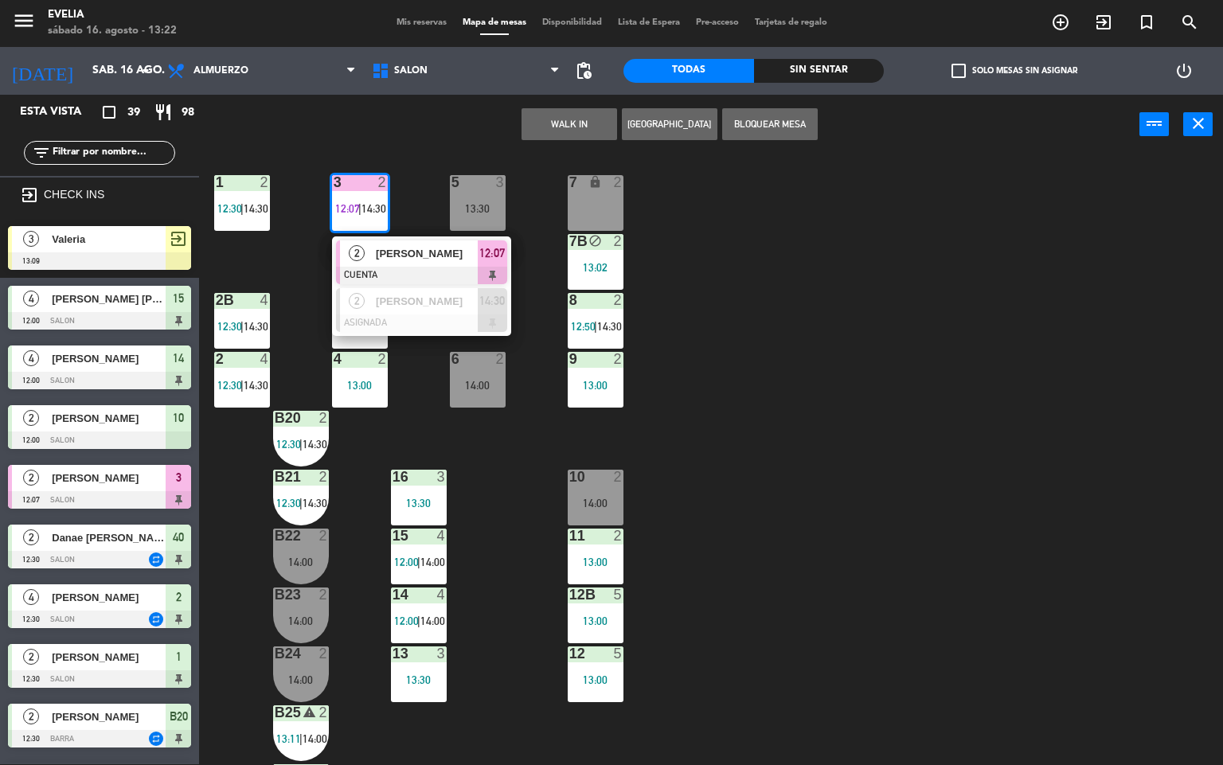
click at [437, 254] on span "[PERSON_NAME]" at bounding box center [427, 253] width 102 height 17
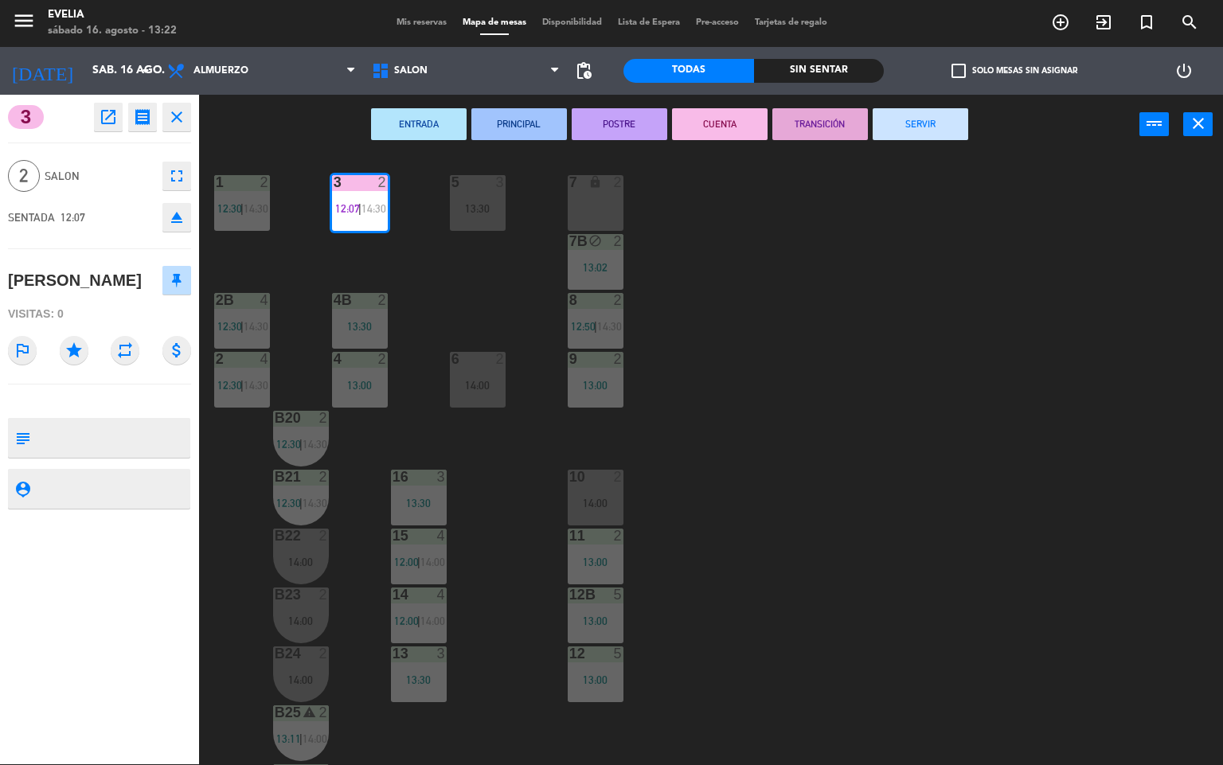
click at [929, 119] on button "SERVIR" at bounding box center [921, 124] width 96 height 32
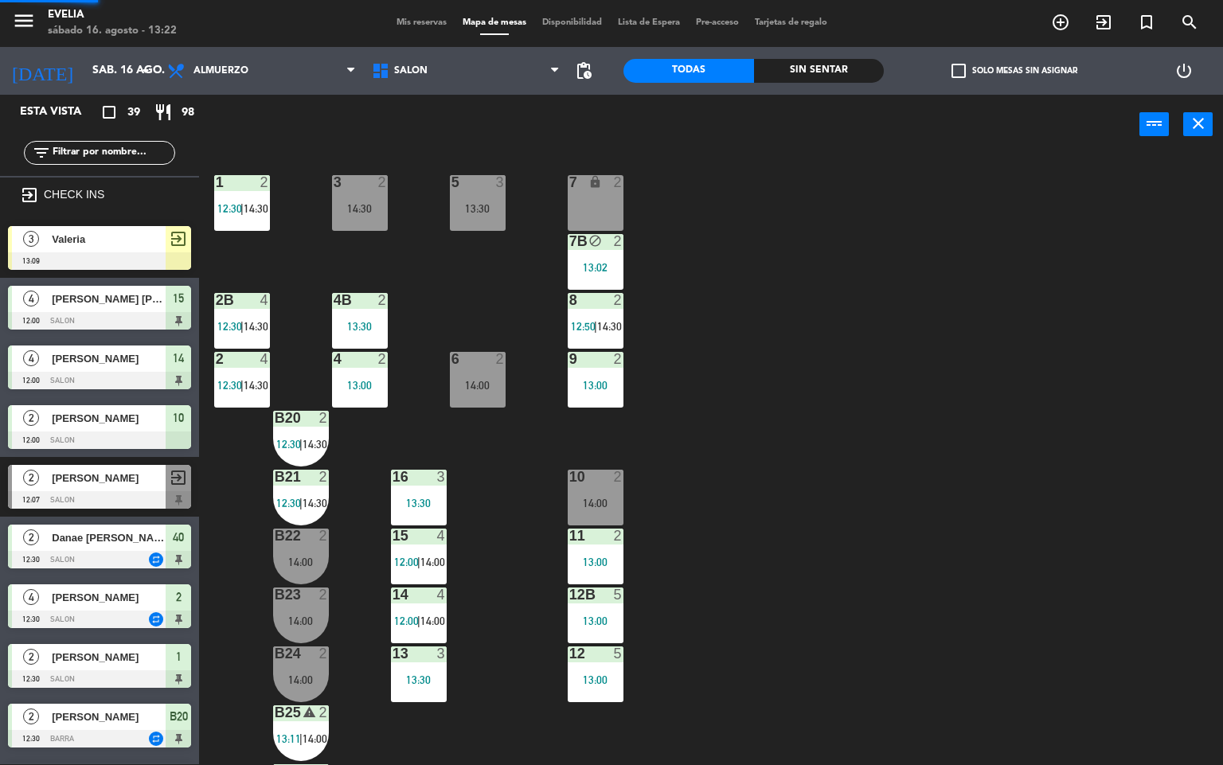
click at [951, 347] on div "34 2 13:00 33B 2 13:00 33 2 13:30 44 lock 2 12:37 32B 3 13:00 32 3 13:00 43 loc…" at bounding box center [717, 460] width 1012 height 610
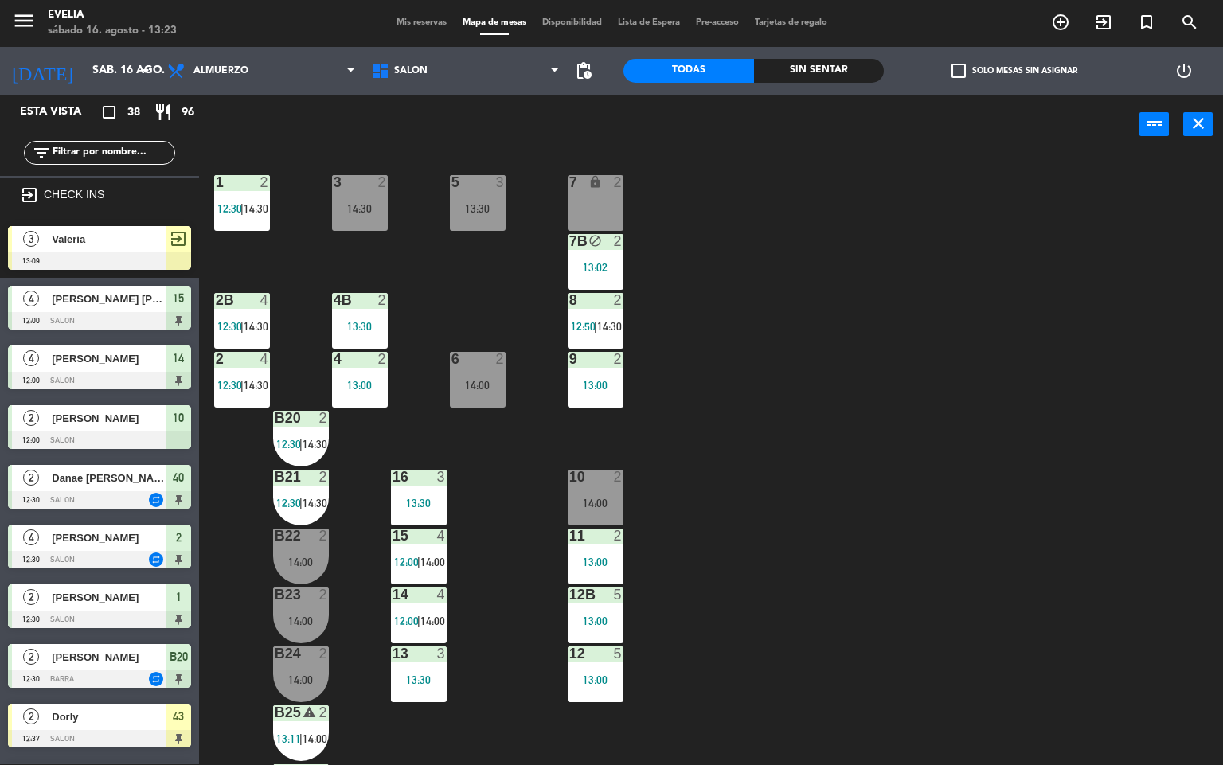
click at [891, 390] on div "34 2 13:00 33B 2 13:00 33 2 13:30 44 lock 2 12:37 32B 3 13:00 32 3 13:00 43 loc…" at bounding box center [717, 460] width 1012 height 610
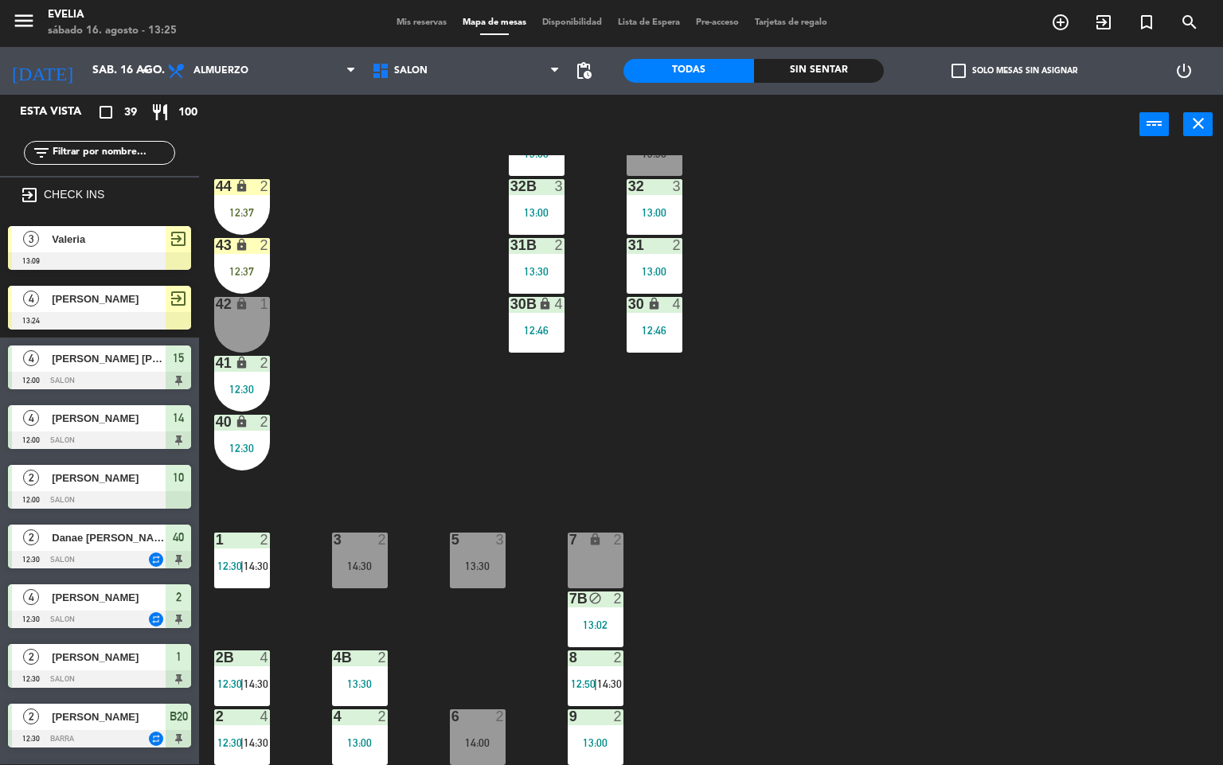
scroll to position [122, 0]
click at [832, 521] on div "34 2 13:00 33B 2 13:00 33 2 13:30 44 lock 2 12:37 32B 3 13:00 32 3 13:00 43 loc…" at bounding box center [717, 460] width 1012 height 610
click at [869, 514] on div "34 2 13:00 33B 2 13:00 33 2 13:30 44 lock 2 12:37 32B 3 13:00 32 3 13:00 43 loc…" at bounding box center [717, 460] width 1012 height 610
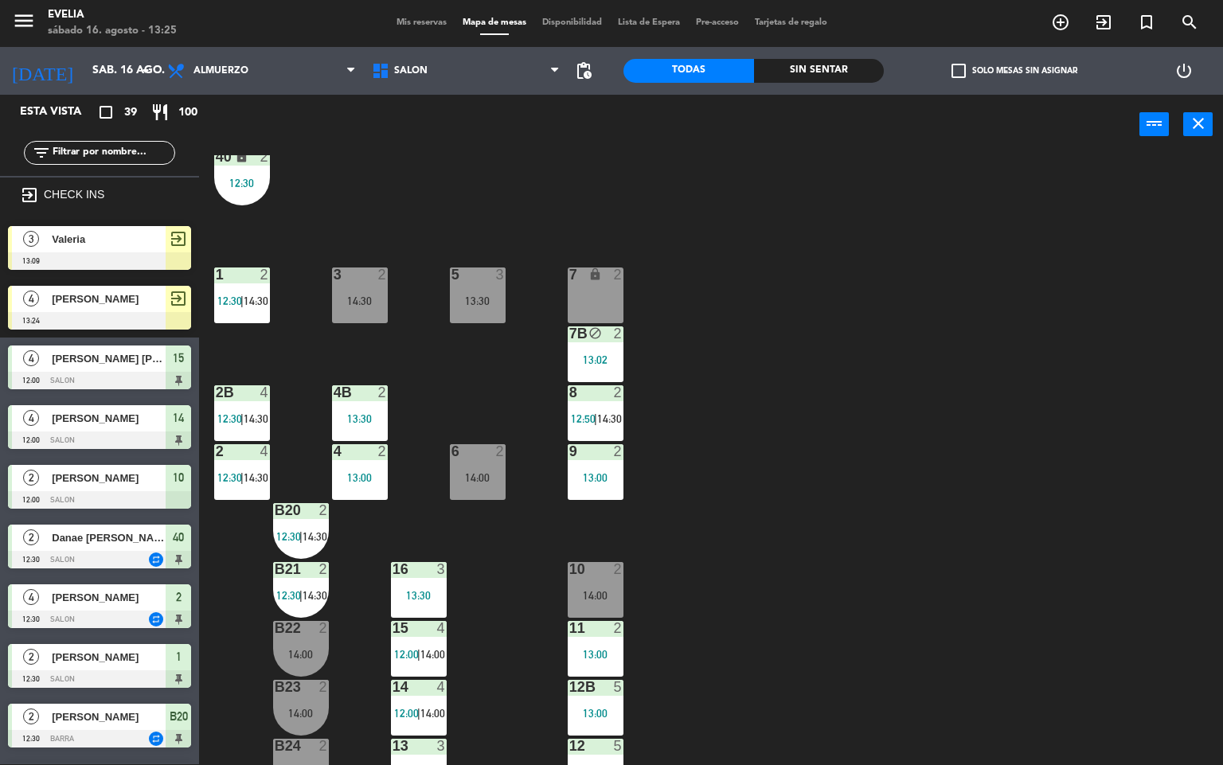
scroll to position [389, 0]
